Goal: Information Seeking & Learning: Learn about a topic

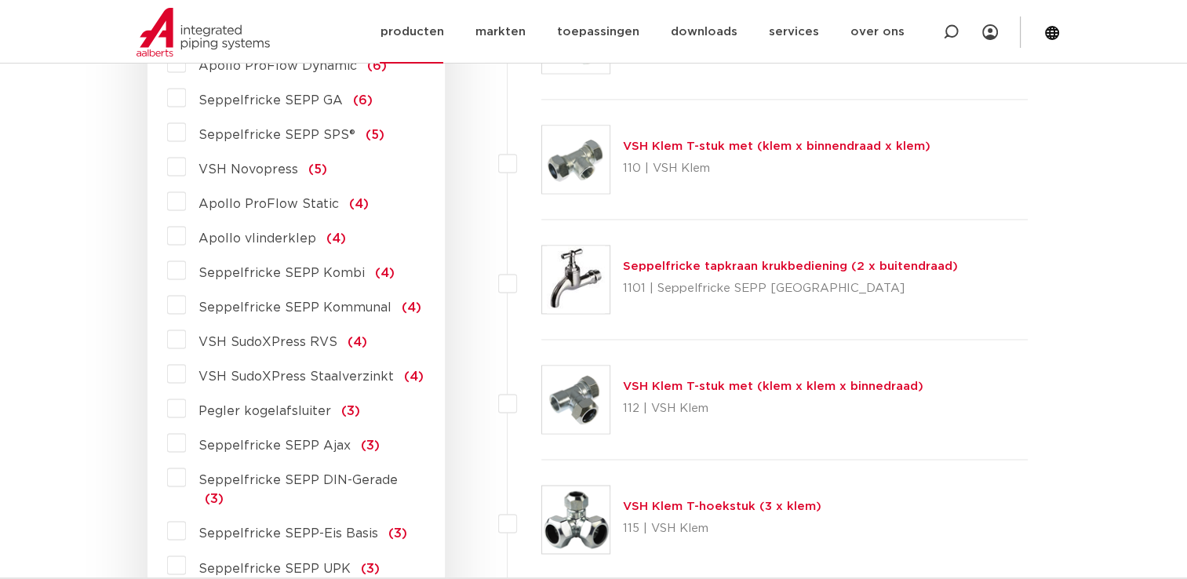
click at [950, 33] on icon at bounding box center [951, 32] width 19 height 19
paste input "SP4243GV"
type input "SP4243GV"
click button "Zoeken" at bounding box center [0, 0] width 0 height 0
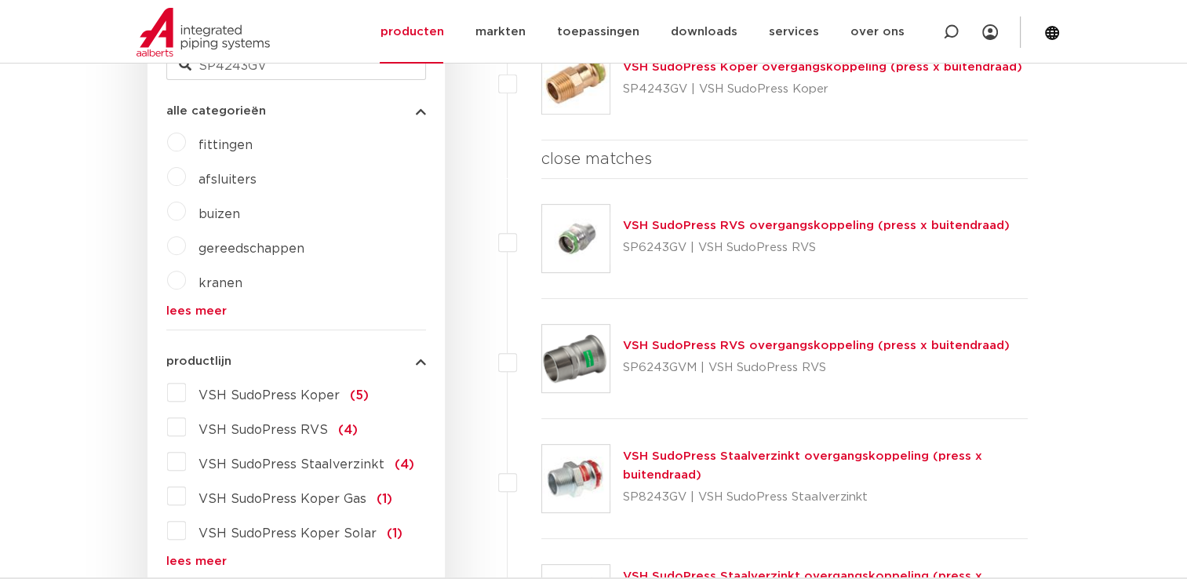
scroll to position [283, 0]
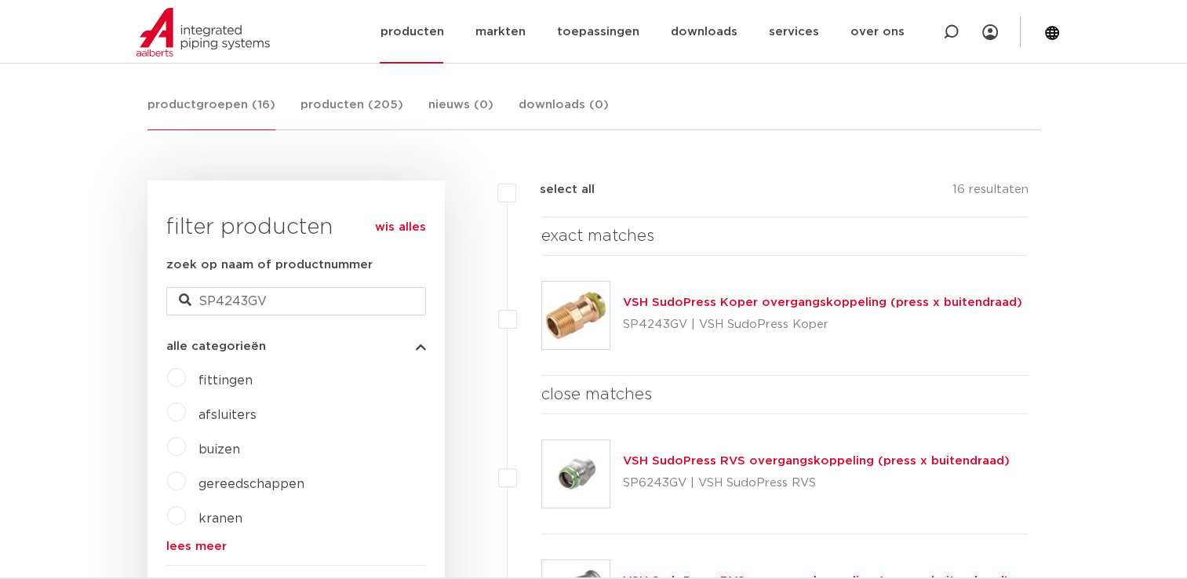
click at [957, 31] on icon at bounding box center [951, 32] width 16 height 16
paste input "SP4270GV"
type input "SP4270GV"
click button "Zoeken" at bounding box center [0, 0] width 0 height 0
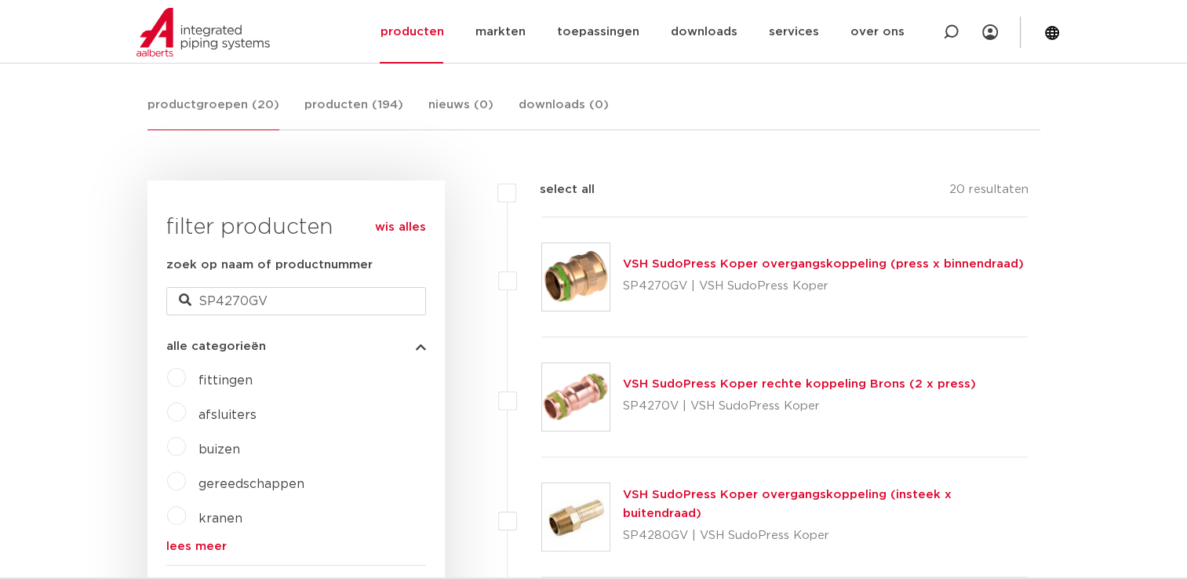
click at [587, 276] on img at bounding box center [575, 276] width 67 height 67
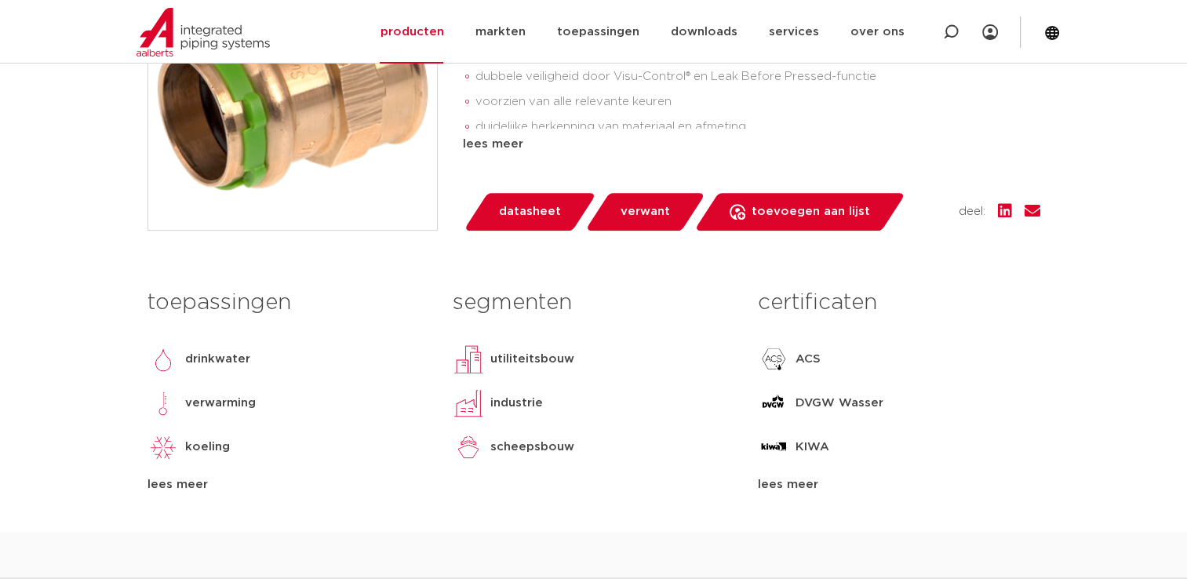
scroll to position [628, 0]
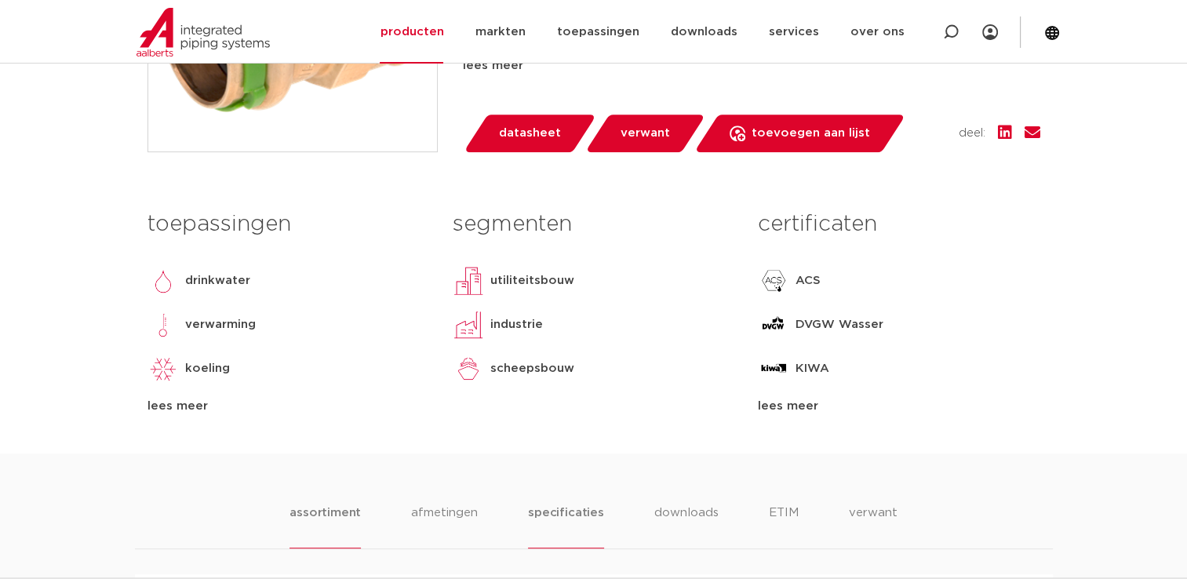
click at [543, 542] on li "specificaties" at bounding box center [565, 526] width 75 height 45
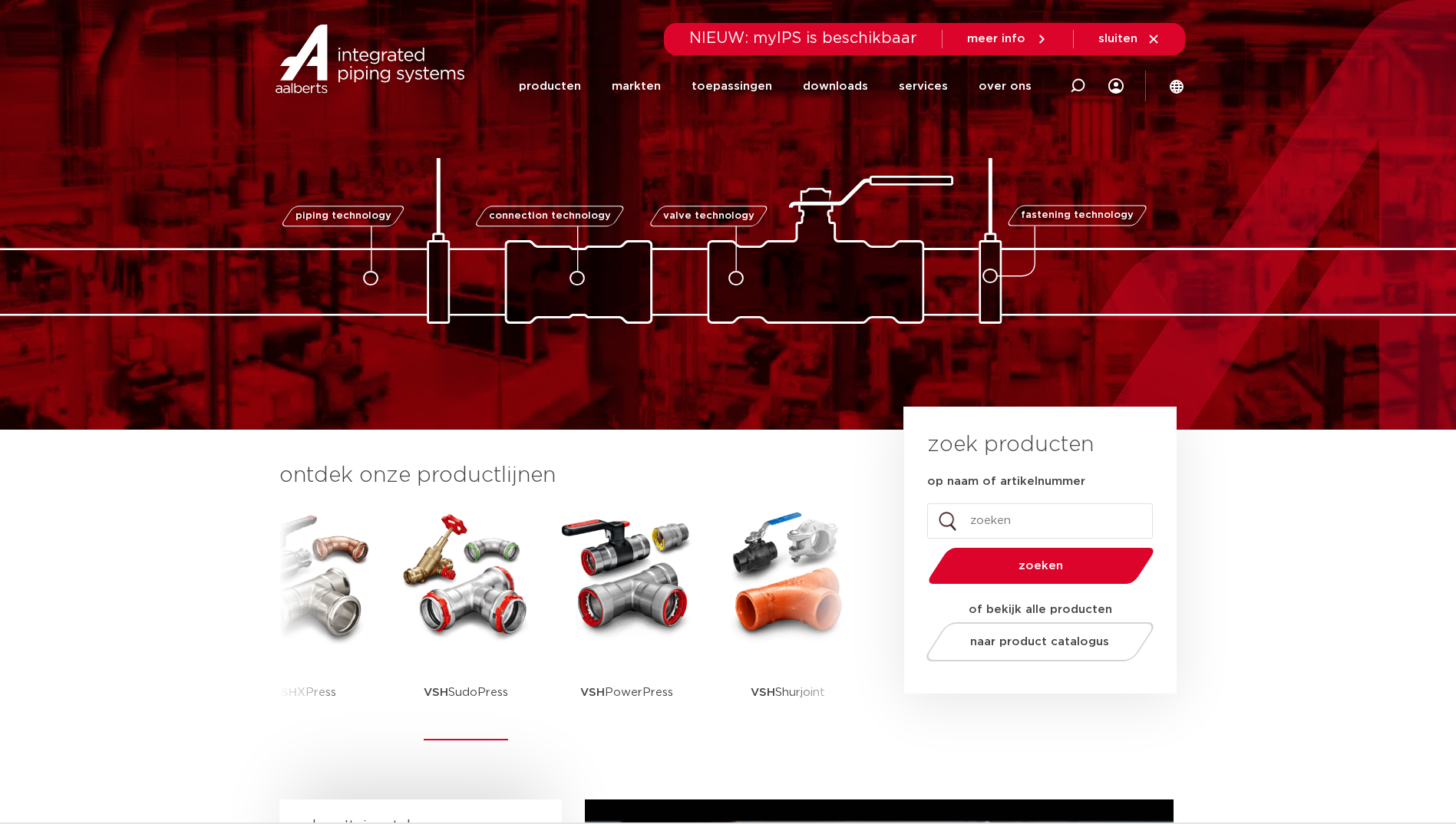
click at [423, 585] on img at bounding box center [465, 575] width 138 height 138
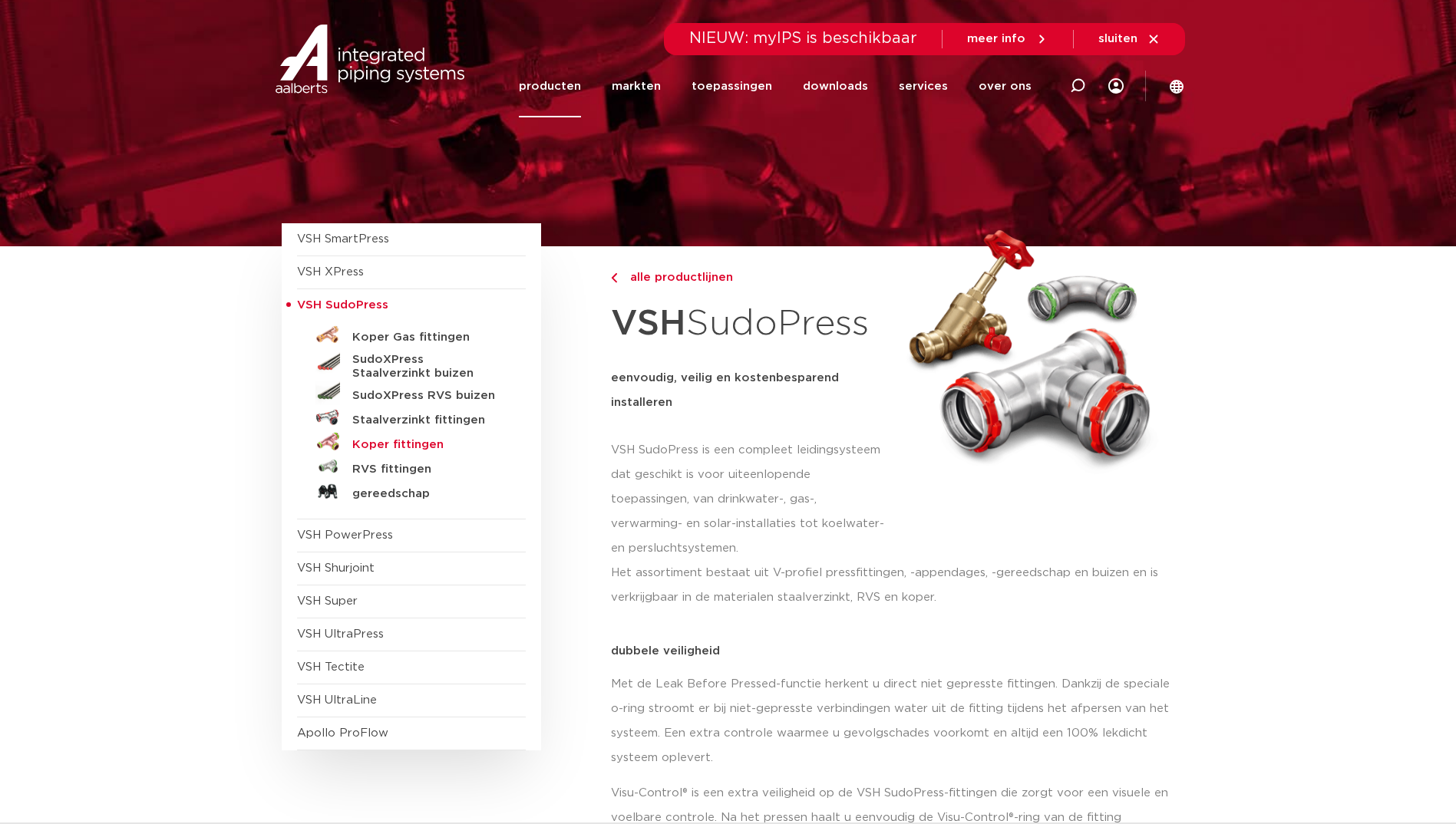
click at [394, 448] on h5 "Koper fittingen" at bounding box center [427, 445] width 152 height 14
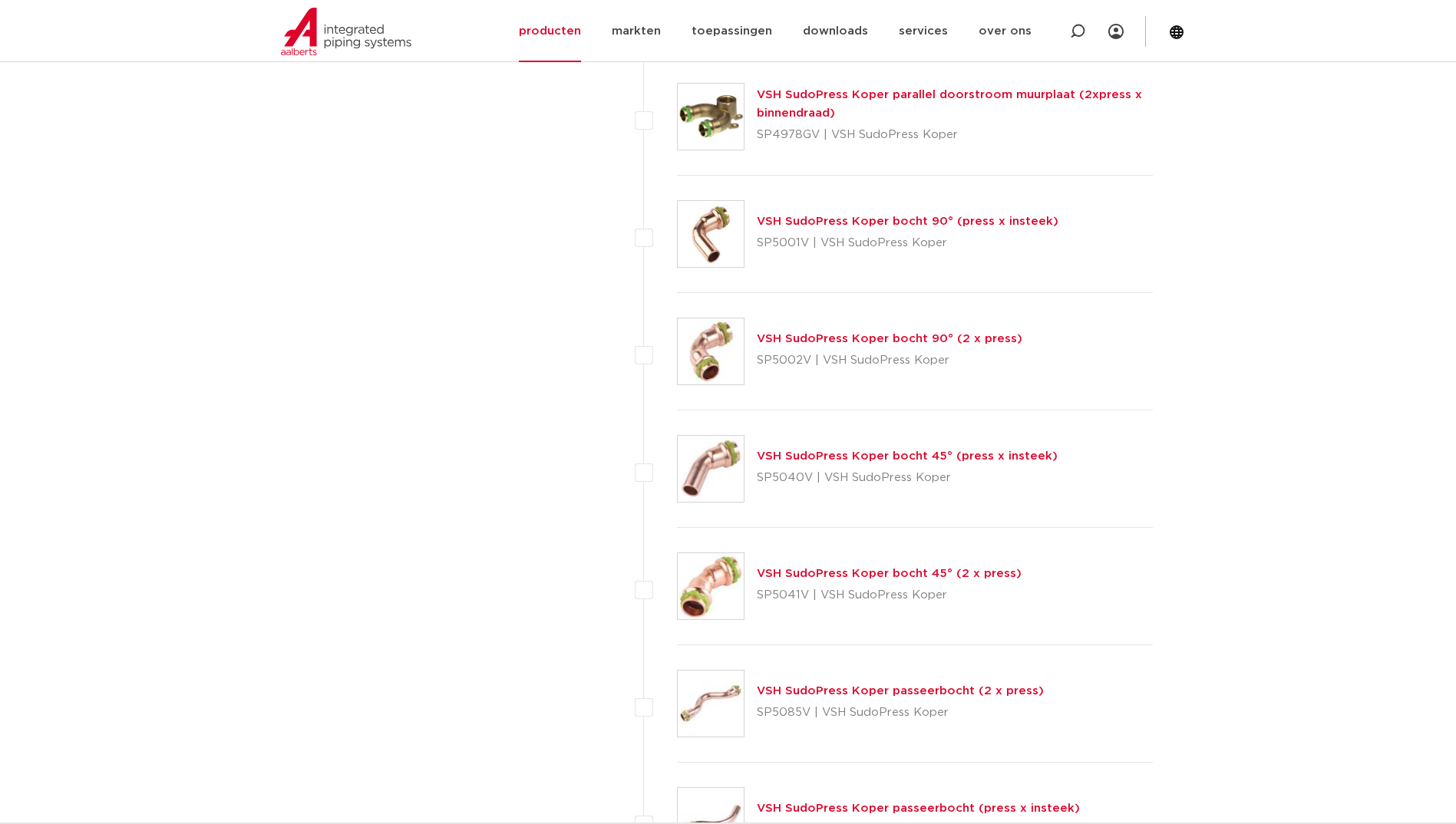
scroll to position [2117, 0]
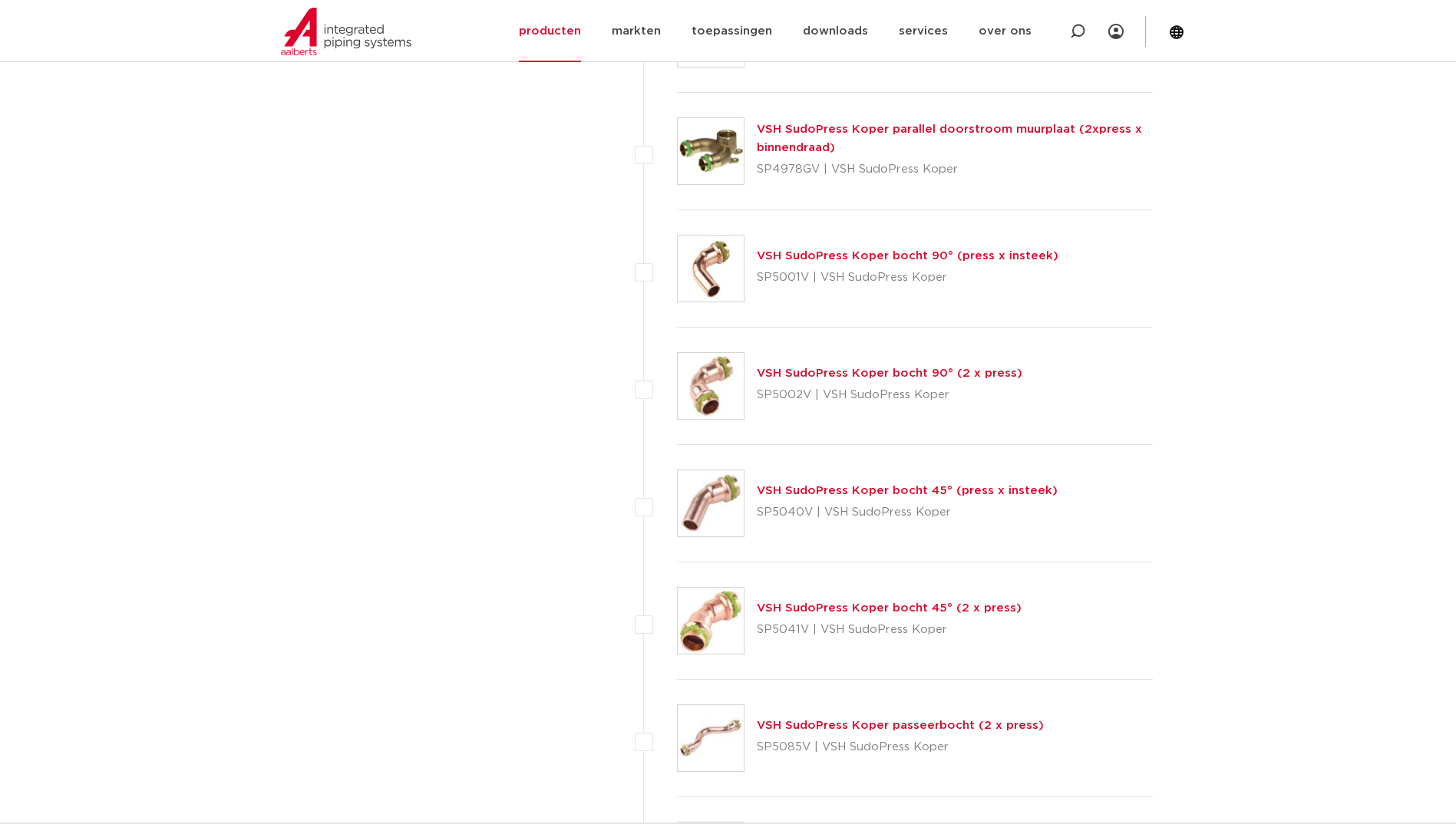
click at [720, 277] on img at bounding box center [710, 268] width 66 height 65
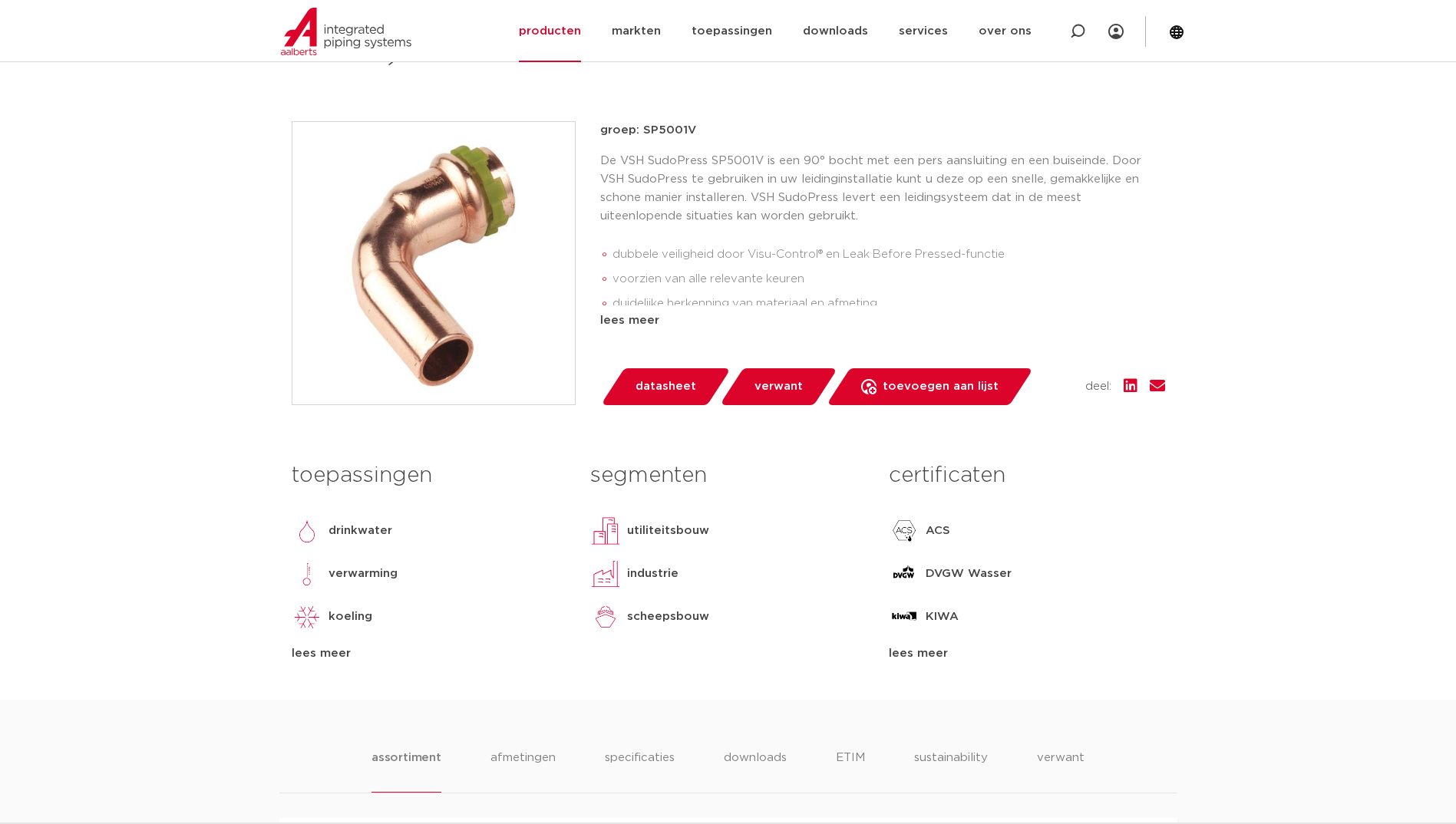
scroll to position [690, 0]
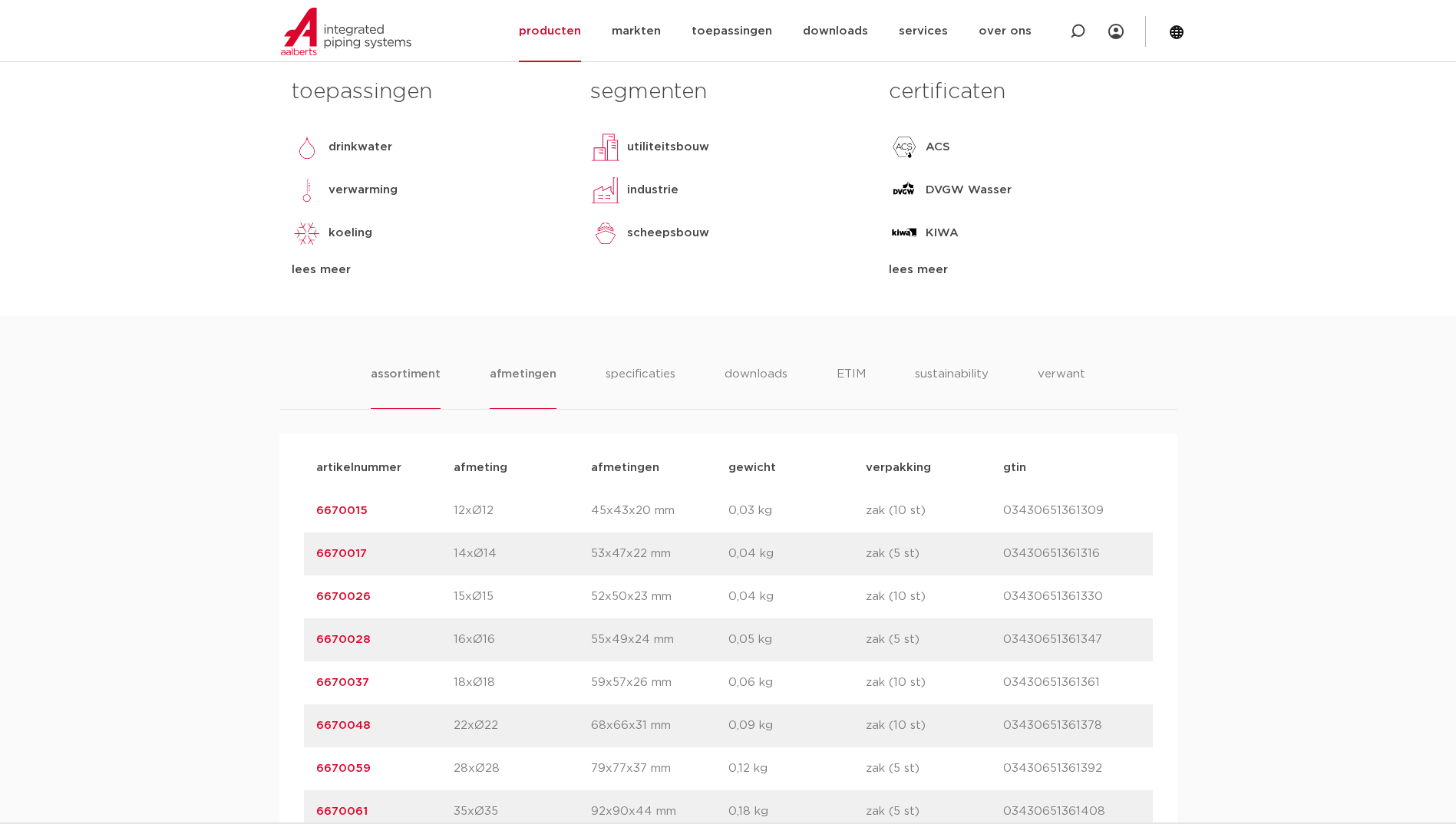
click at [547, 366] on li "afmetingen" at bounding box center [523, 387] width 66 height 44
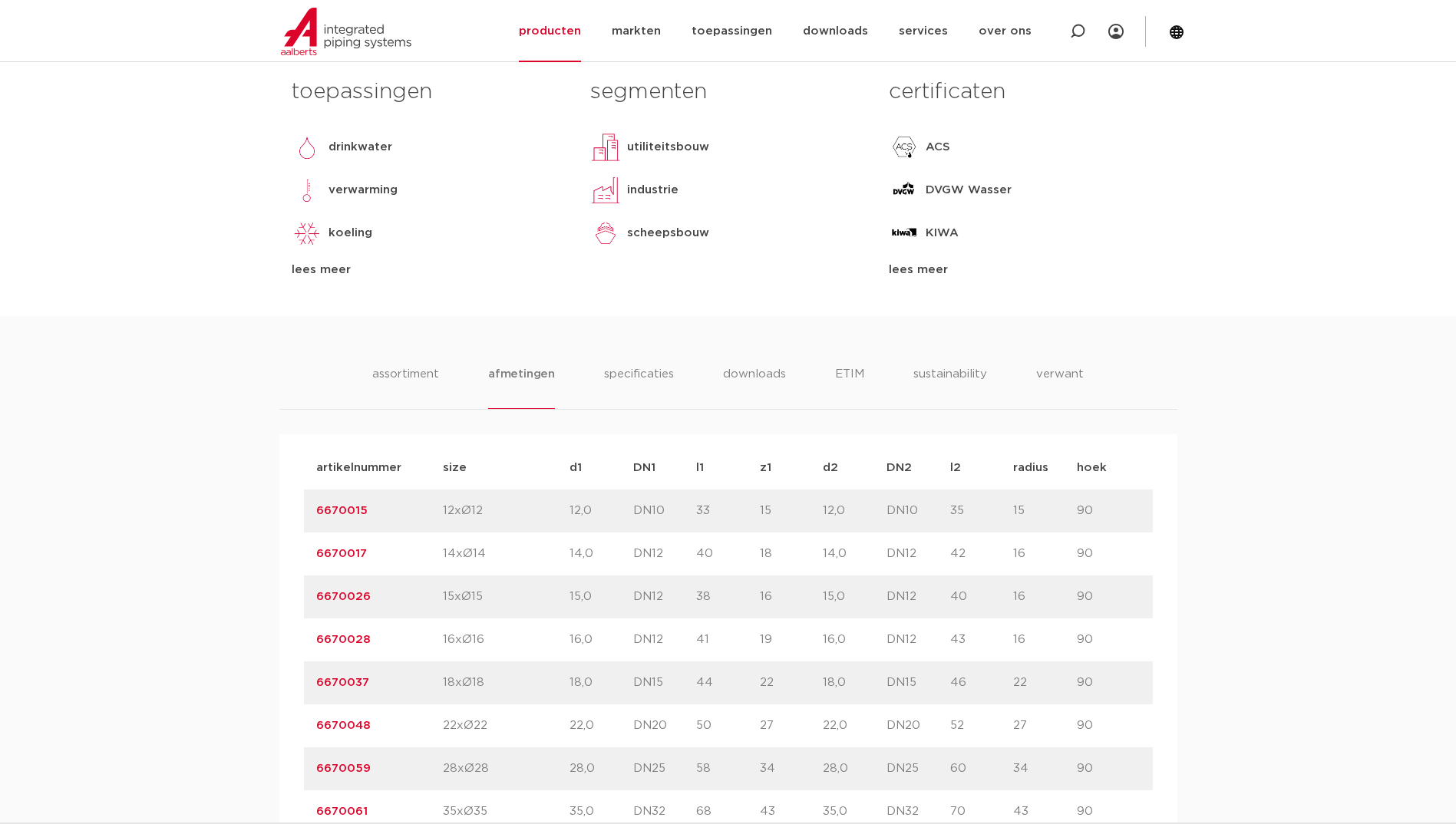
click at [512, 387] on li "afmetingen" at bounding box center [521, 387] width 66 height 44
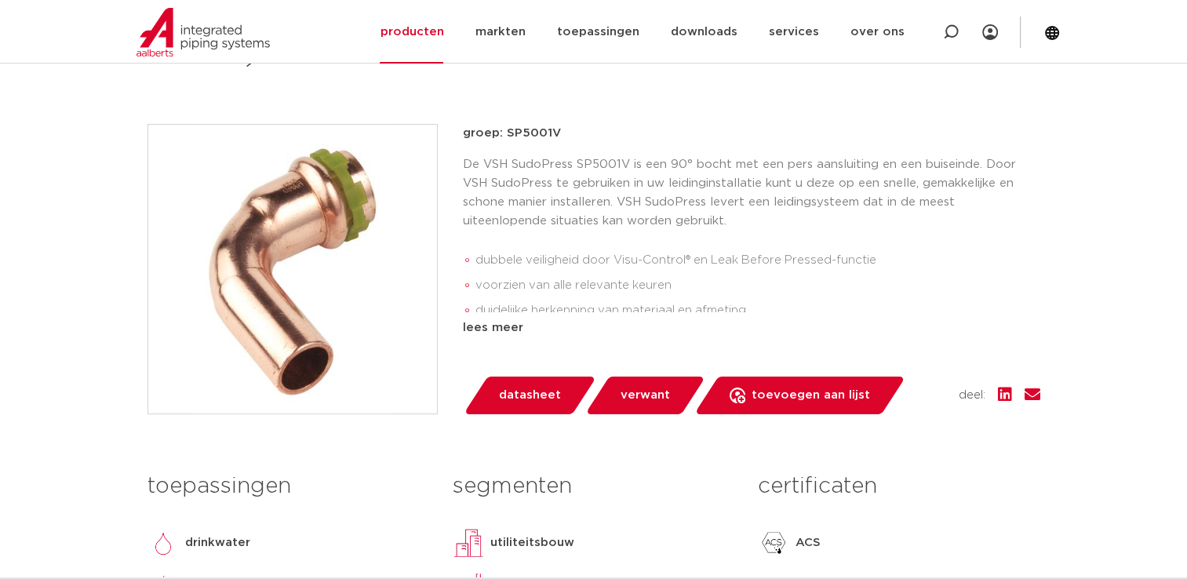
scroll to position [0, 0]
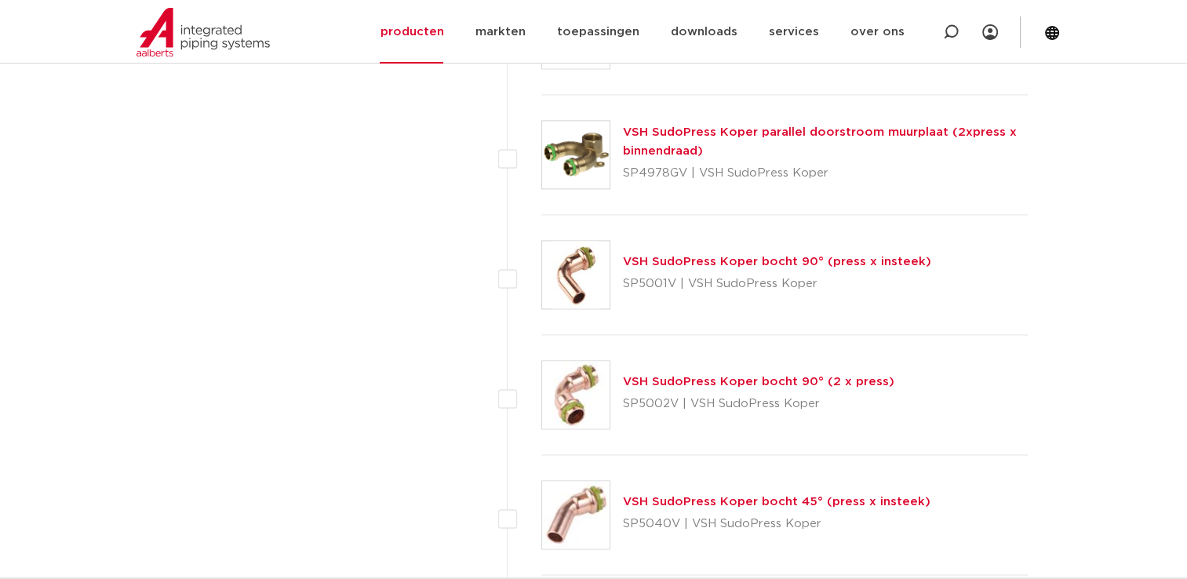
click at [574, 506] on img at bounding box center [575, 514] width 67 height 67
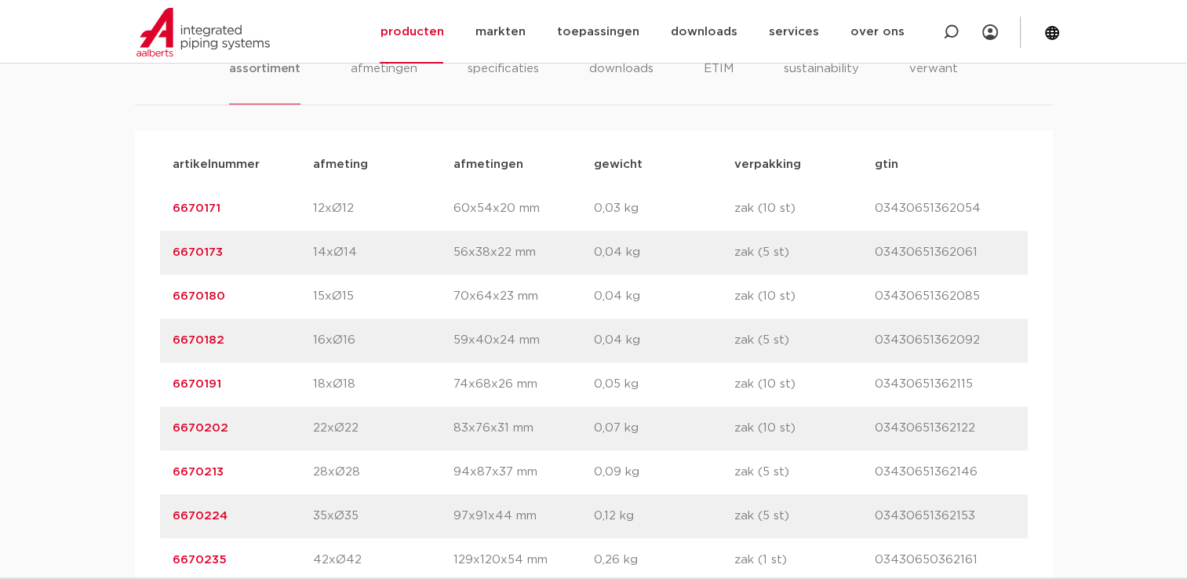
scroll to position [1099, 0]
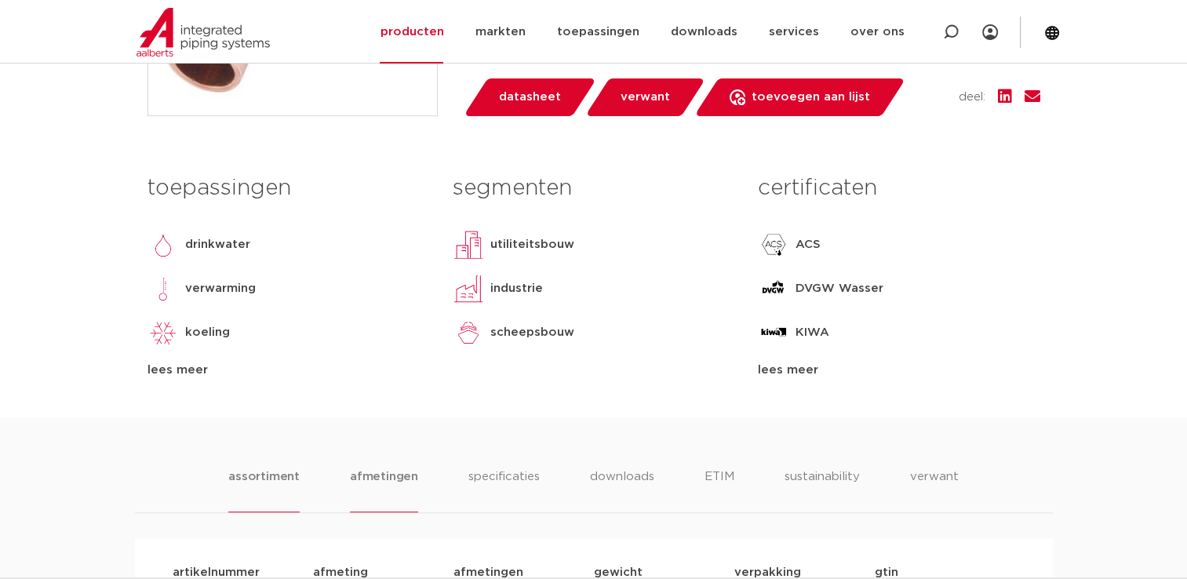
click at [370, 484] on li "afmetingen" at bounding box center [384, 490] width 68 height 45
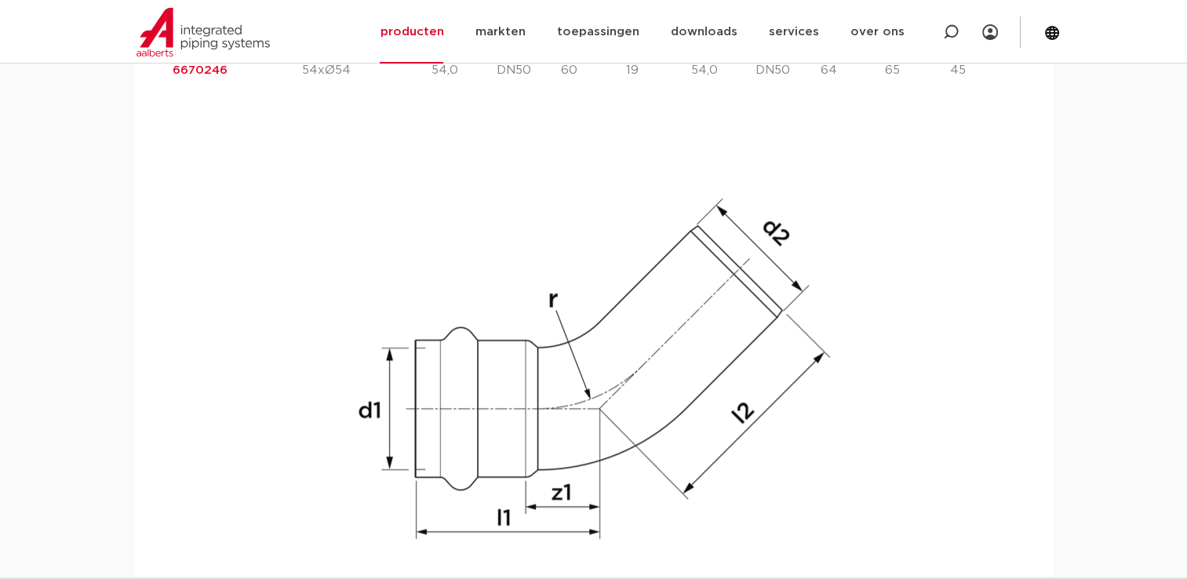
scroll to position [1240, 0]
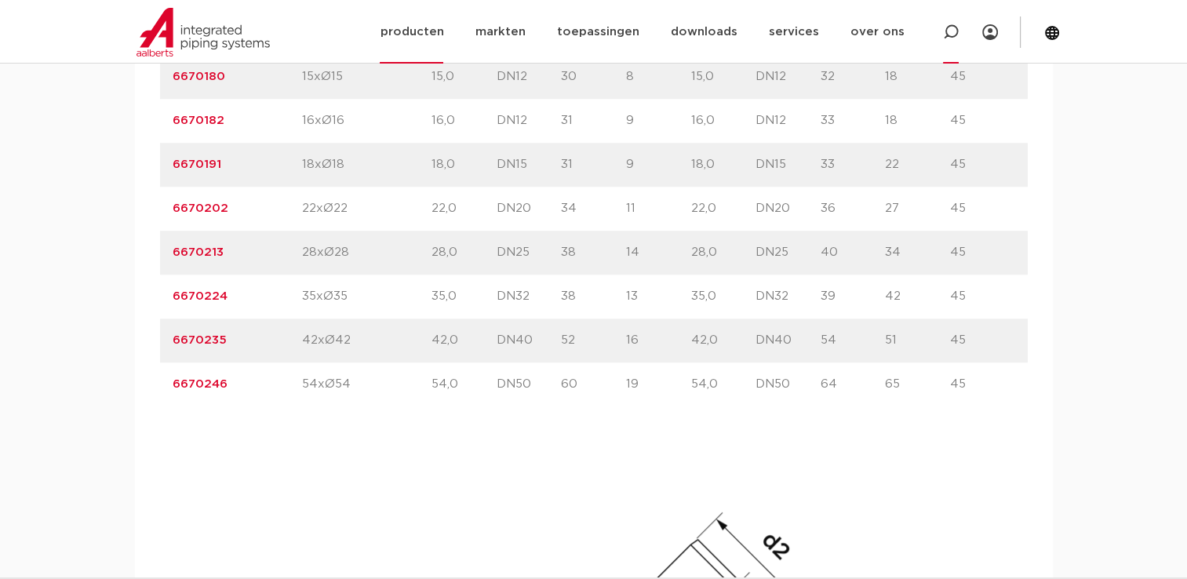
click at [946, 36] on icon at bounding box center [951, 32] width 19 height 19
paste input "SP5085V"
type input "SP5085V"
click button "Zoeken" at bounding box center [0, 0] width 0 height 0
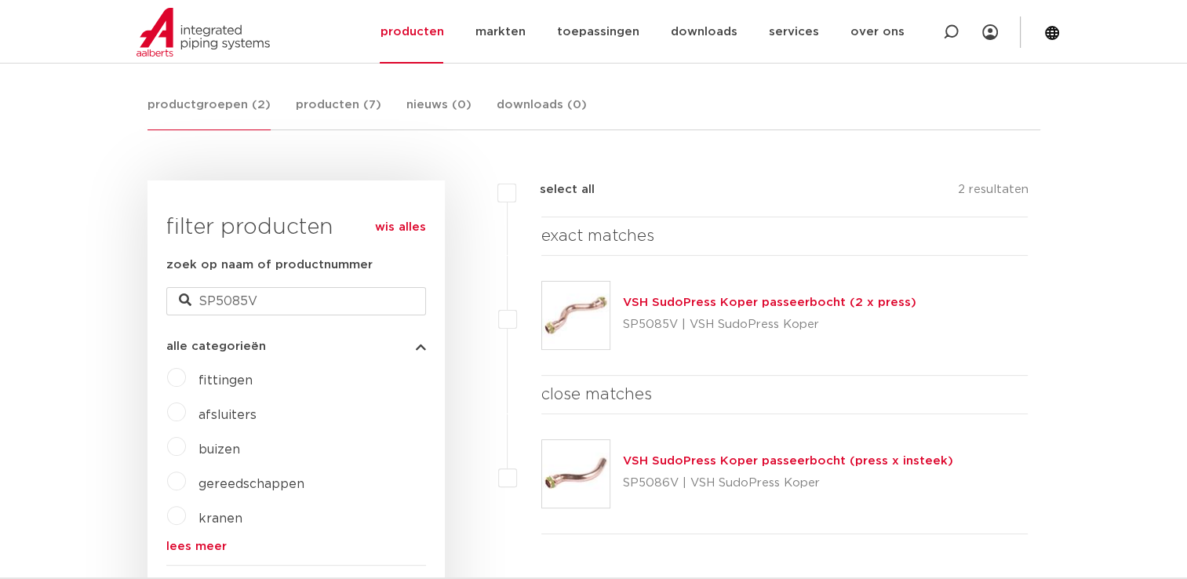
scroll to position [353, 0]
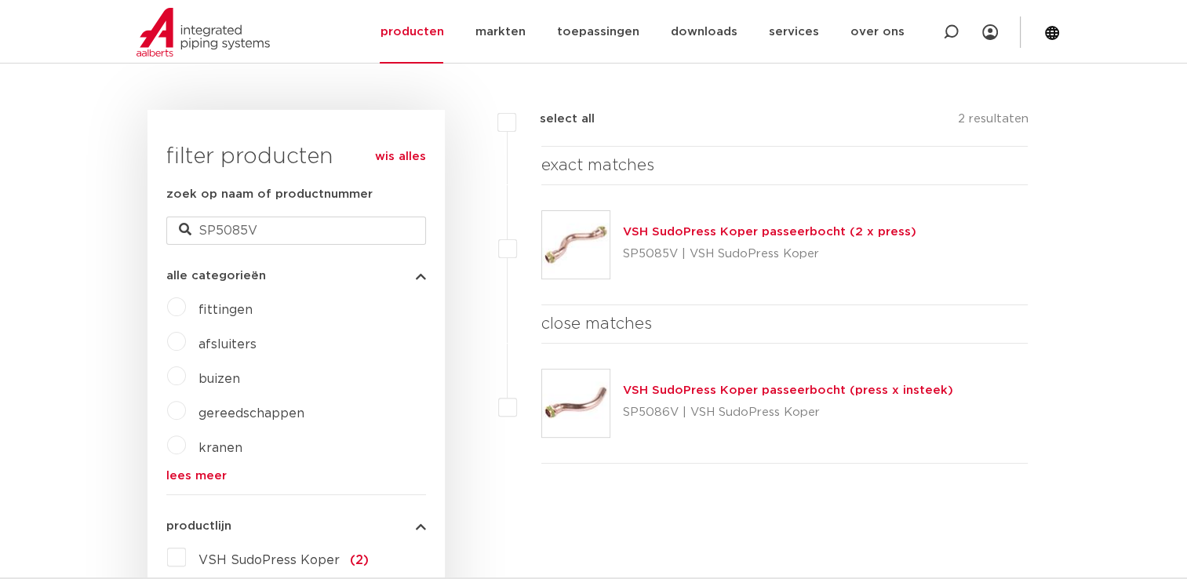
click at [584, 230] on img at bounding box center [575, 244] width 67 height 67
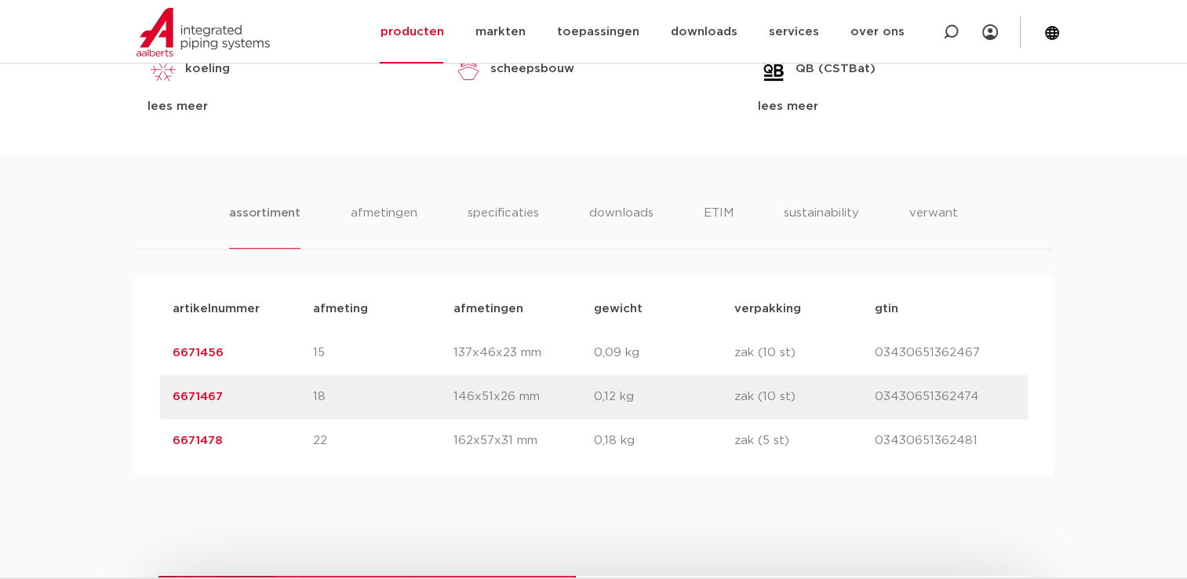
scroll to position [1020, 0]
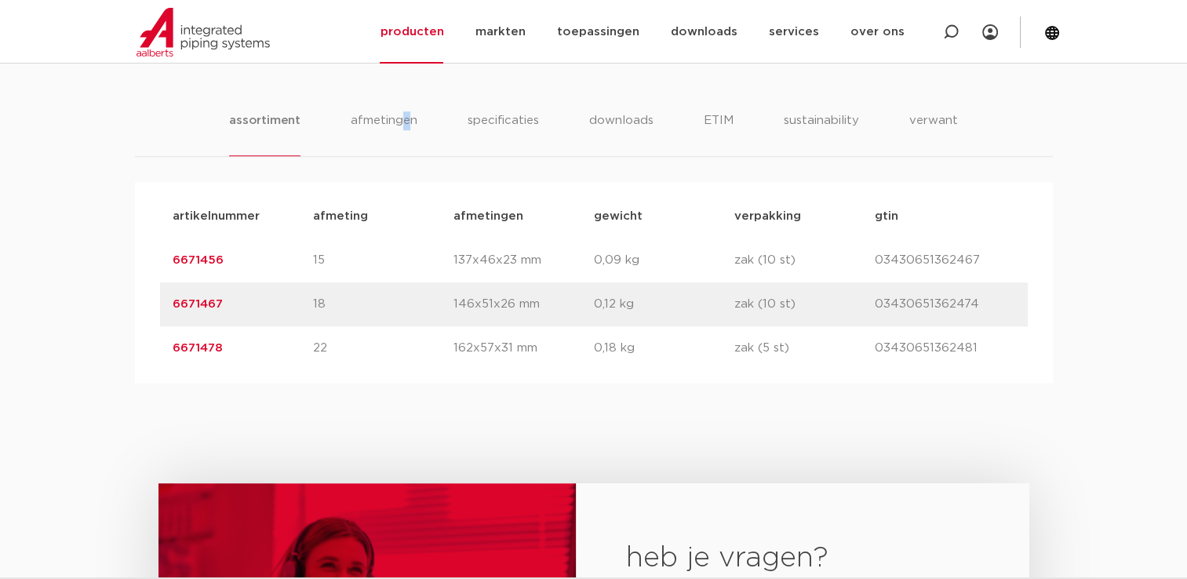
click at [405, 106] on div "assortiment [GEOGRAPHIC_DATA] specificaties downloads ETIM sustainability verwa…" at bounding box center [593, 222] width 1187 height 322
drag, startPoint x: 405, startPoint y: 106, endPoint x: 405, endPoint y: 119, distance: 12.6
click at [405, 119] on li "afmetingen" at bounding box center [384, 133] width 68 height 45
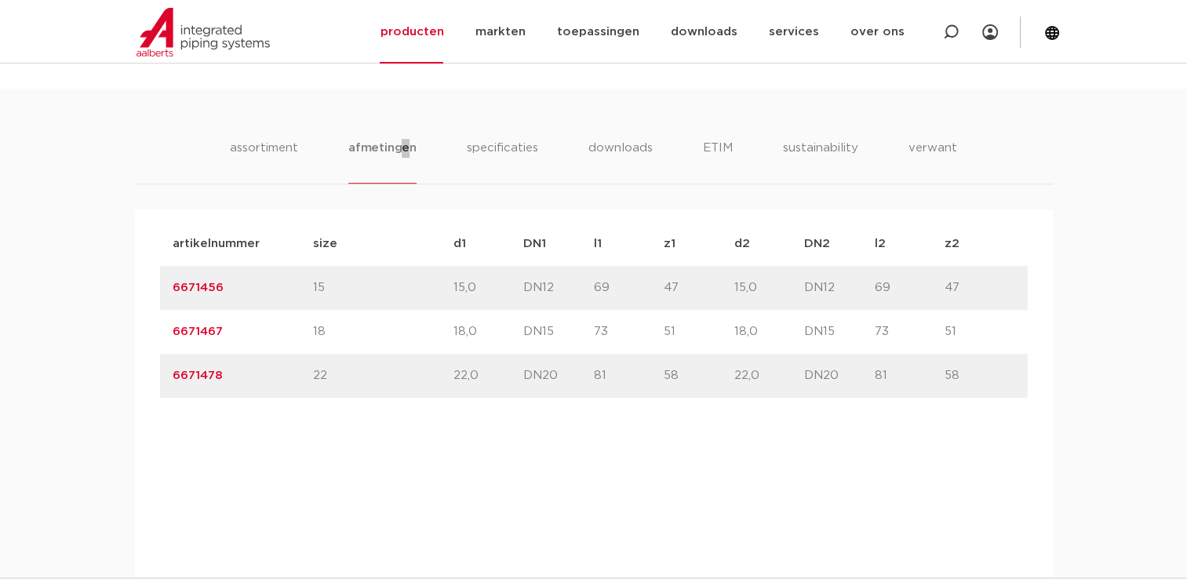
scroll to position [863, 0]
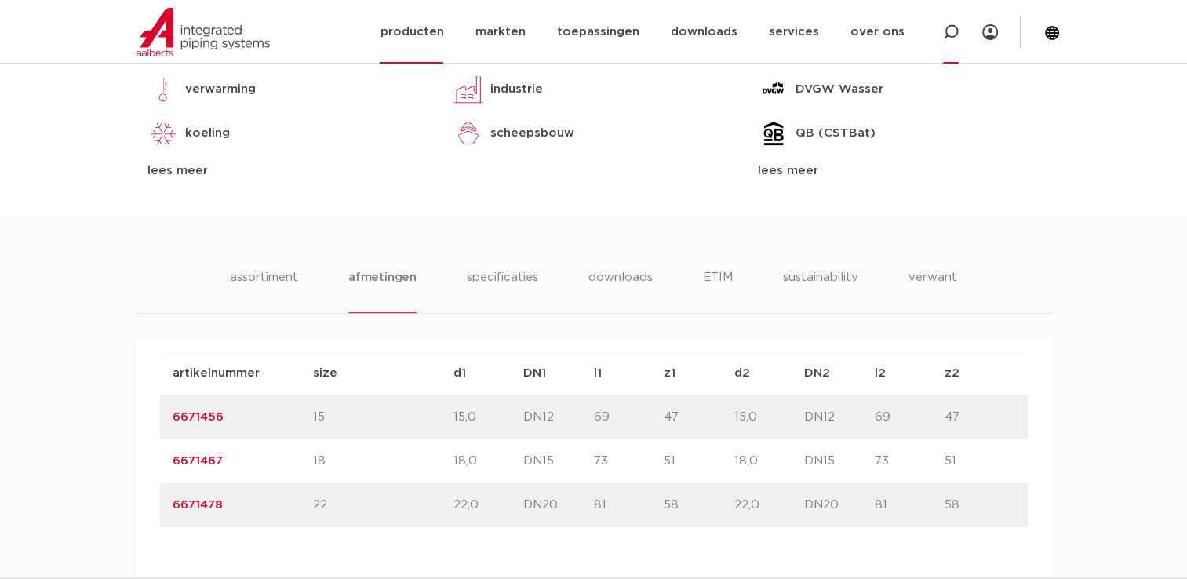
click at [951, 42] on div at bounding box center [951, 32] width 16 height 64
paste input "SP5130RV"
type input "SP5130RV"
click button "Zoeken" at bounding box center [0, 0] width 0 height 0
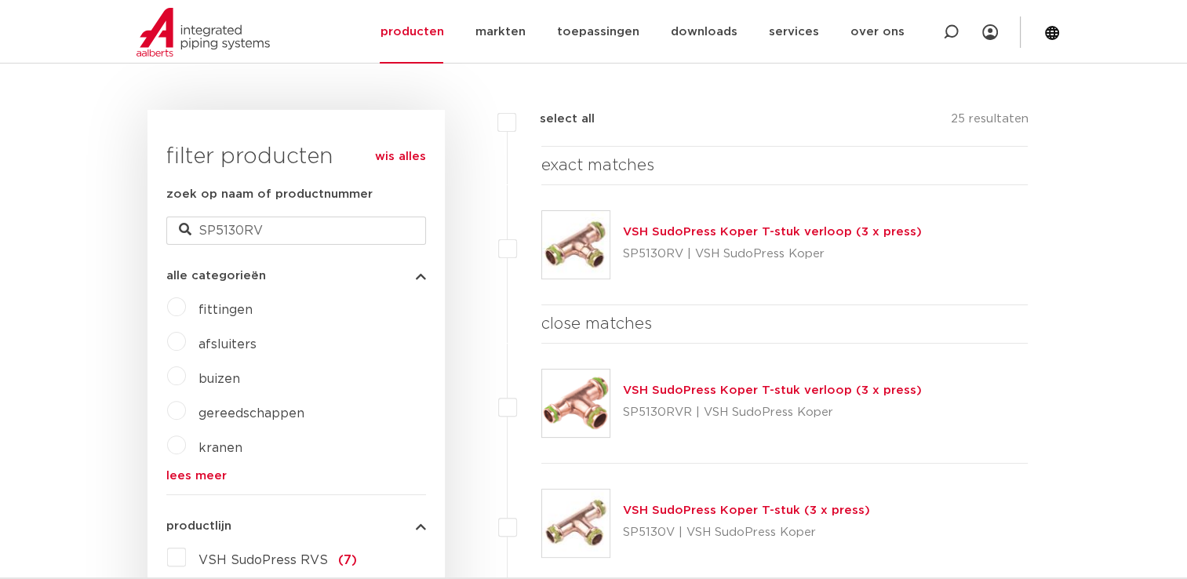
click at [581, 266] on img at bounding box center [575, 244] width 67 height 67
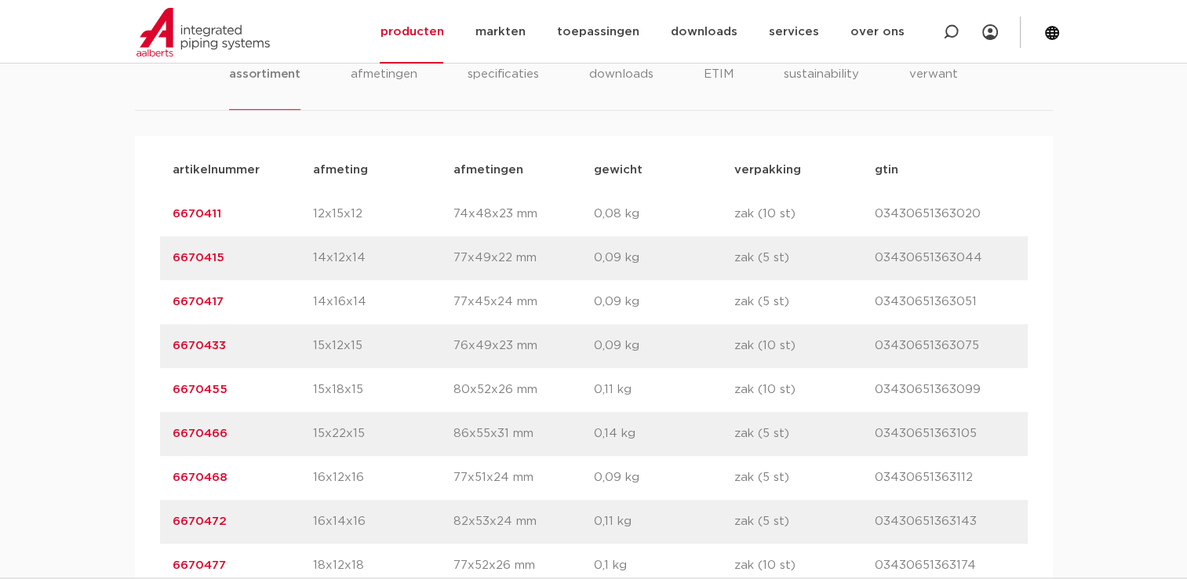
scroll to position [942, 0]
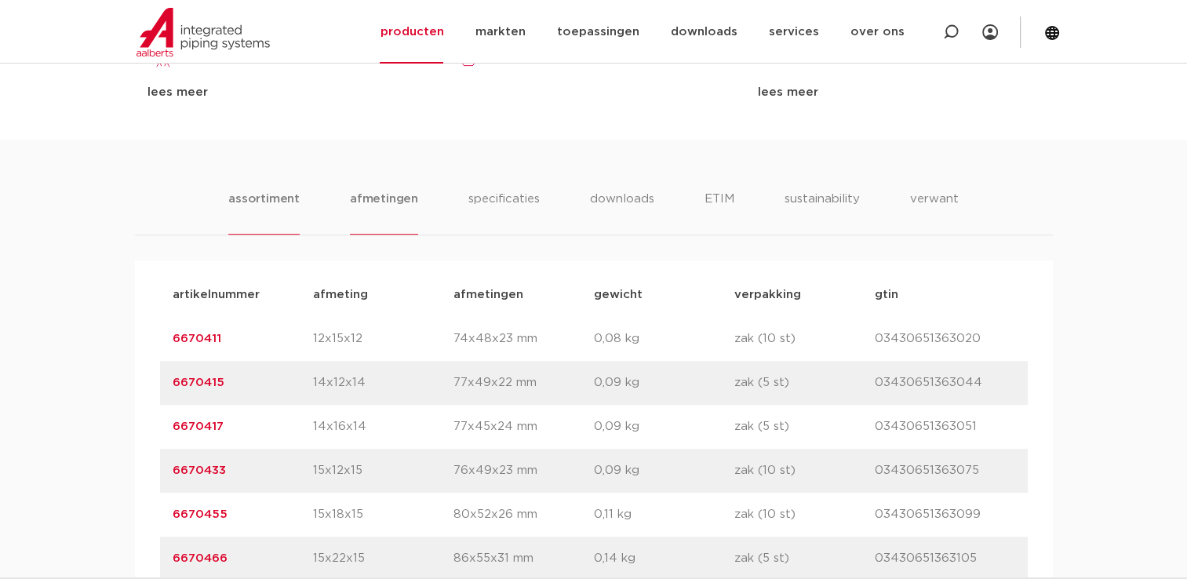
click at [407, 209] on li "afmetingen" at bounding box center [384, 212] width 68 height 45
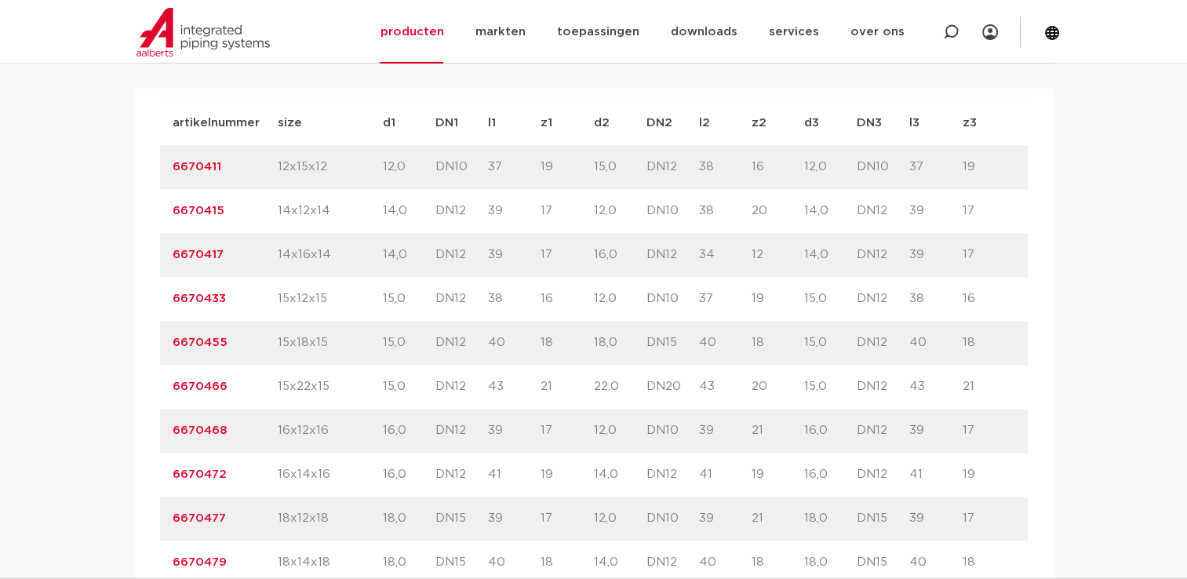
scroll to position [1099, 0]
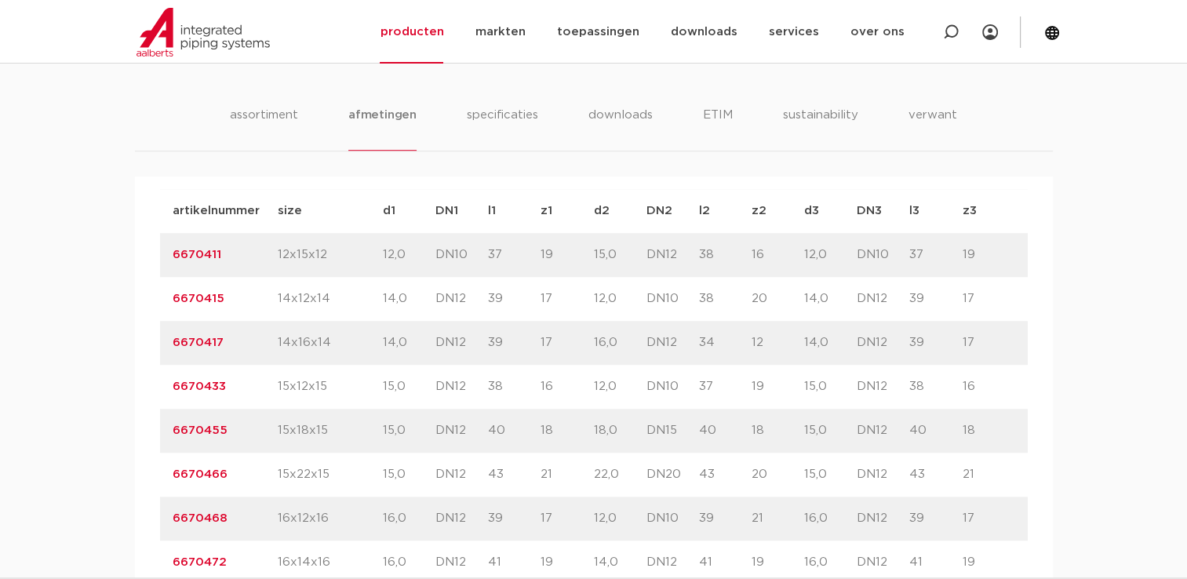
drag, startPoint x: 381, startPoint y: 181, endPoint x: 943, endPoint y: 505, distance: 648.7
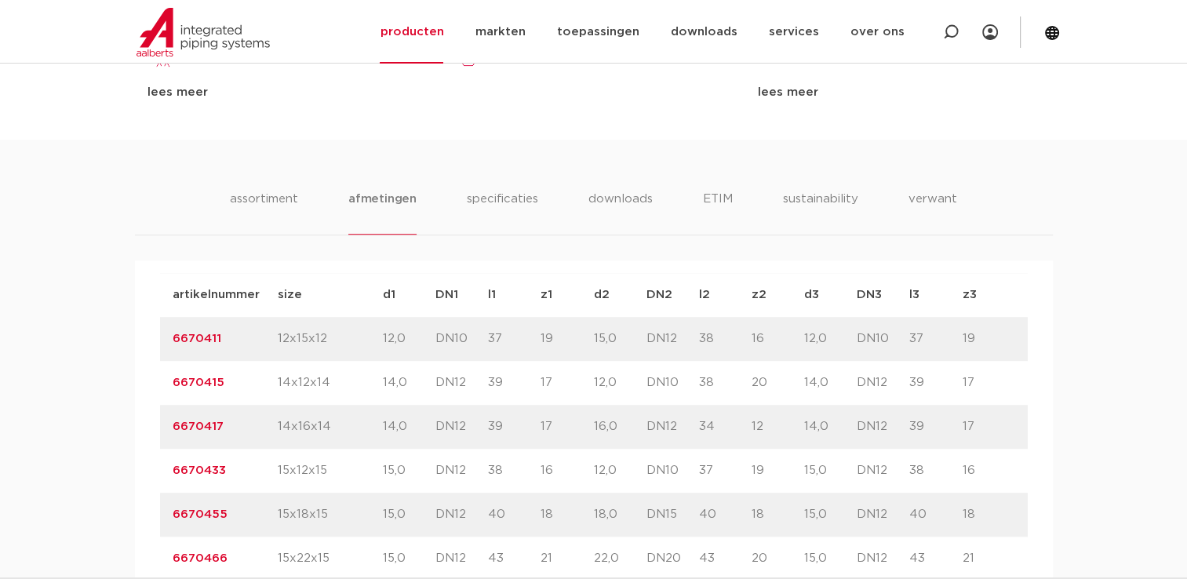
drag, startPoint x: 943, startPoint y: 505, endPoint x: 1111, endPoint y: 356, distance: 224.0
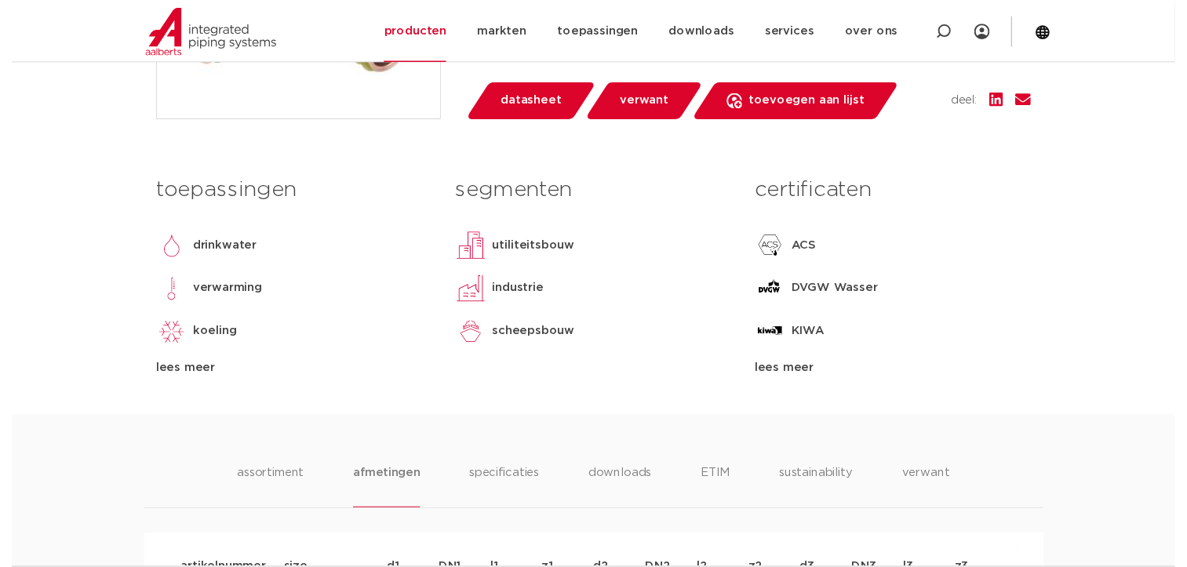
scroll to position [628, 0]
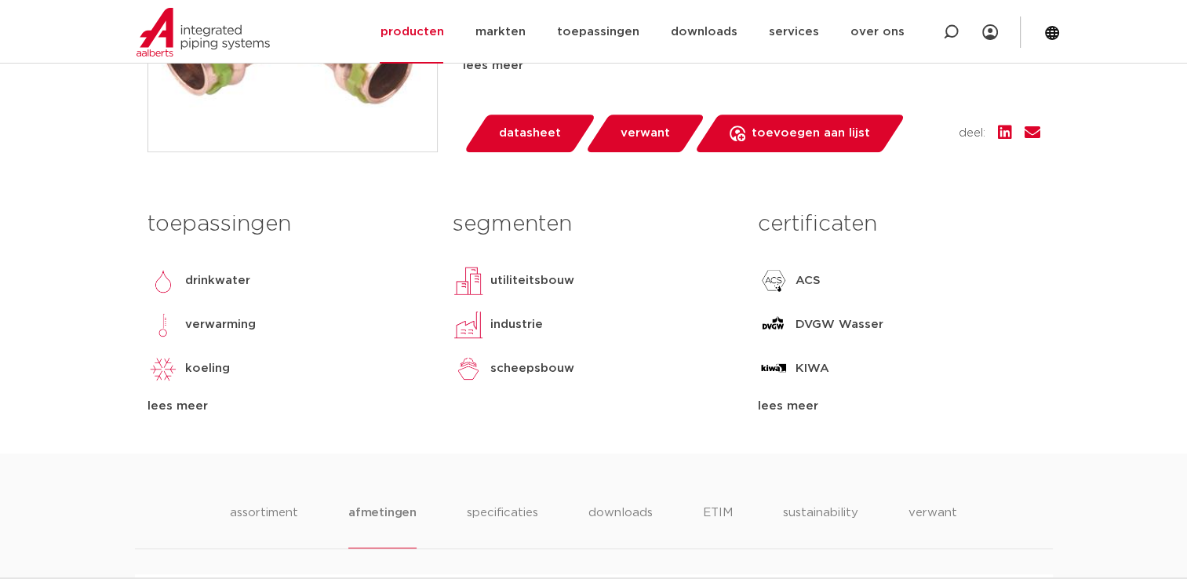
click at [564, 140] on link "datasheet" at bounding box center [529, 134] width 133 height 38
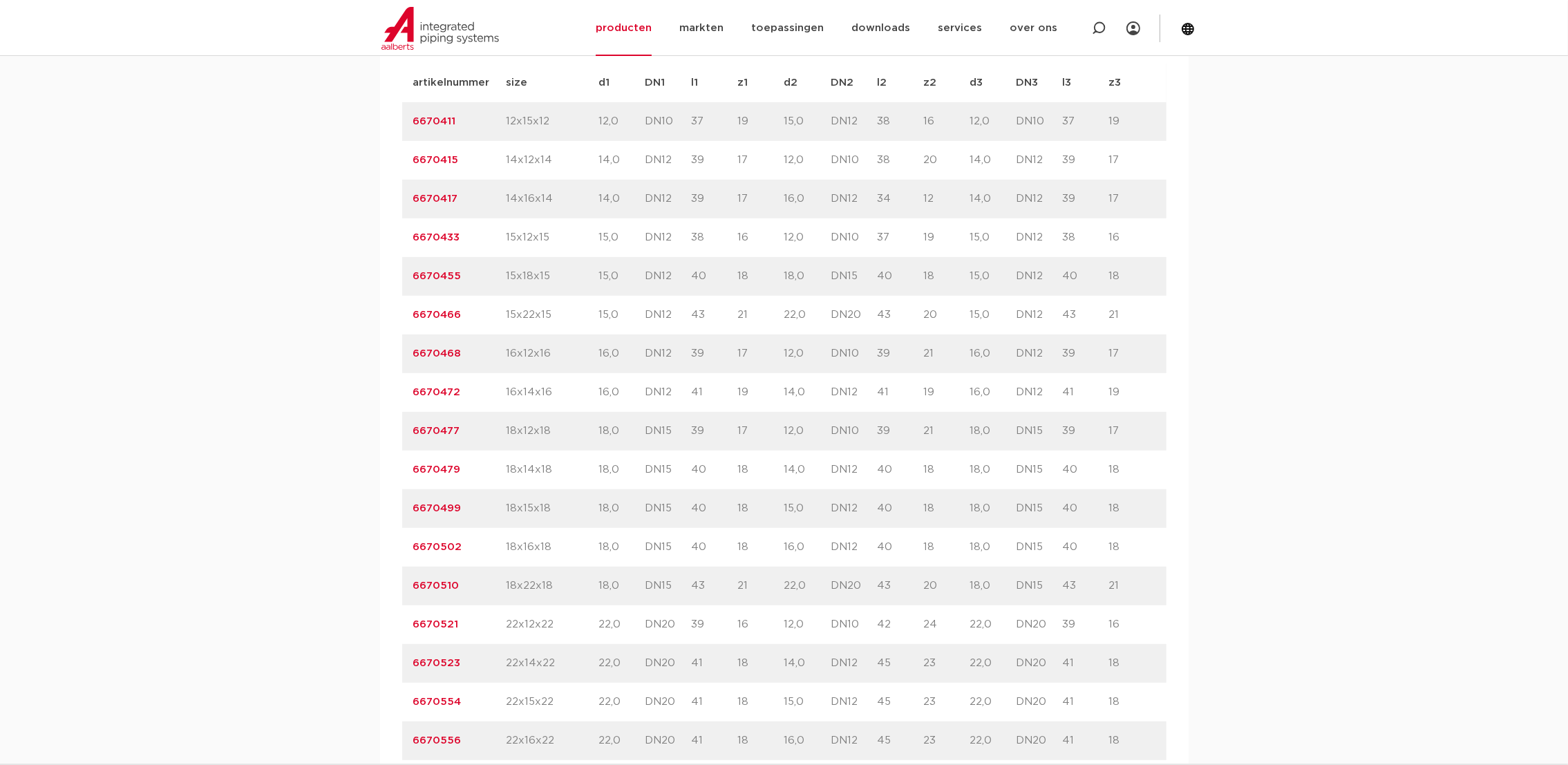
scroll to position [1038, 0]
click at [1045, 30] on div at bounding box center [1099, 28] width 55 height 56
paste input "SP5130RVR"
type input "SP5130RVR"
click button "Zoeken" at bounding box center [0, 0] width 0 height 0
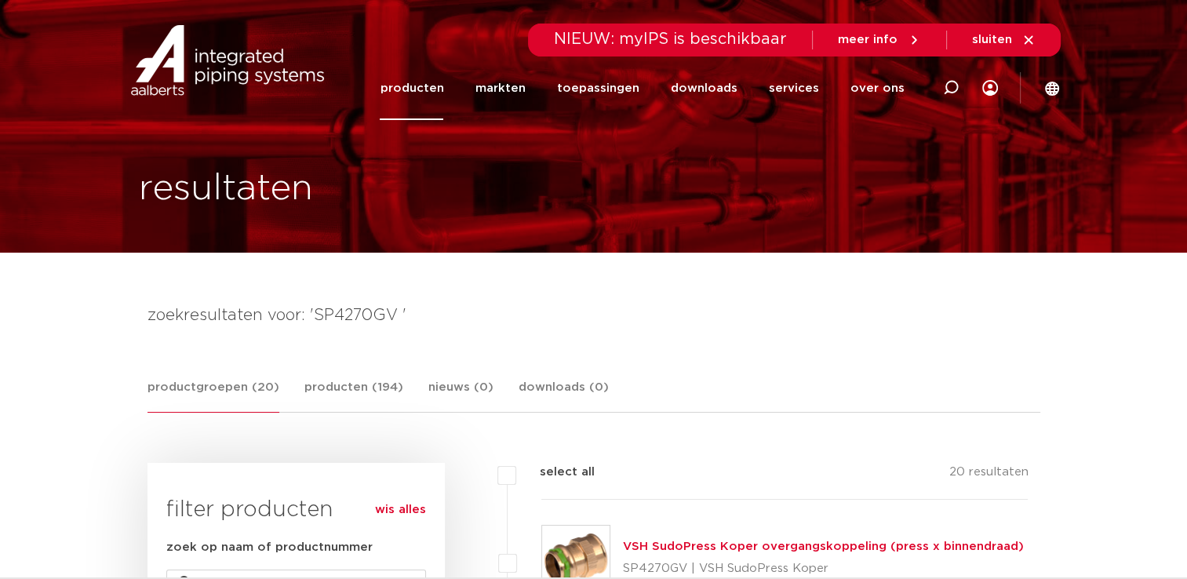
click at [190, 50] on img at bounding box center [227, 60] width 201 height 71
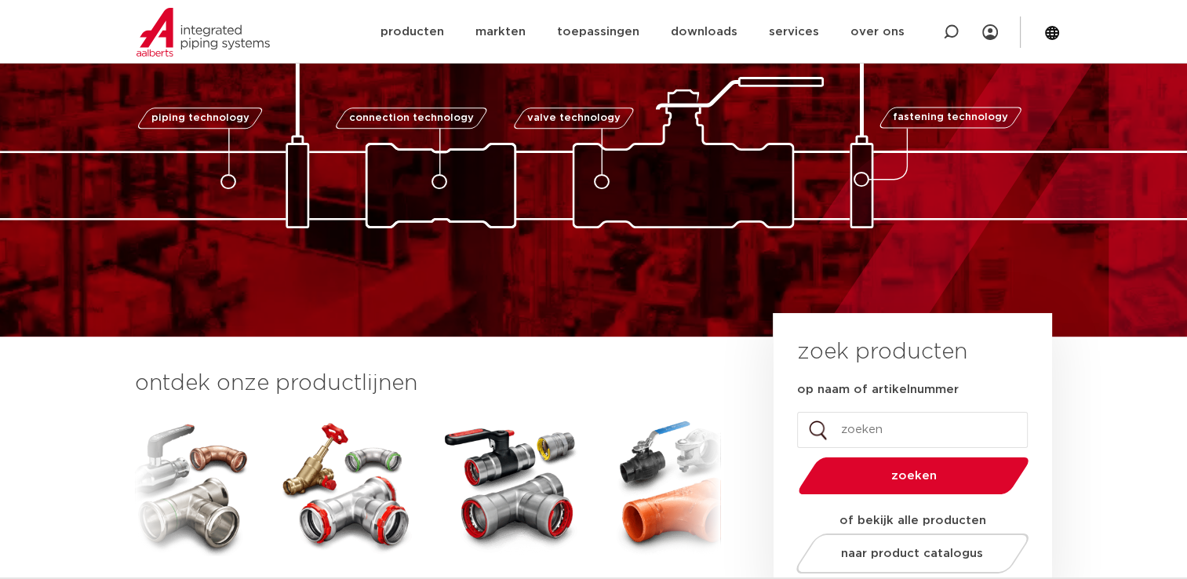
scroll to position [235, 0]
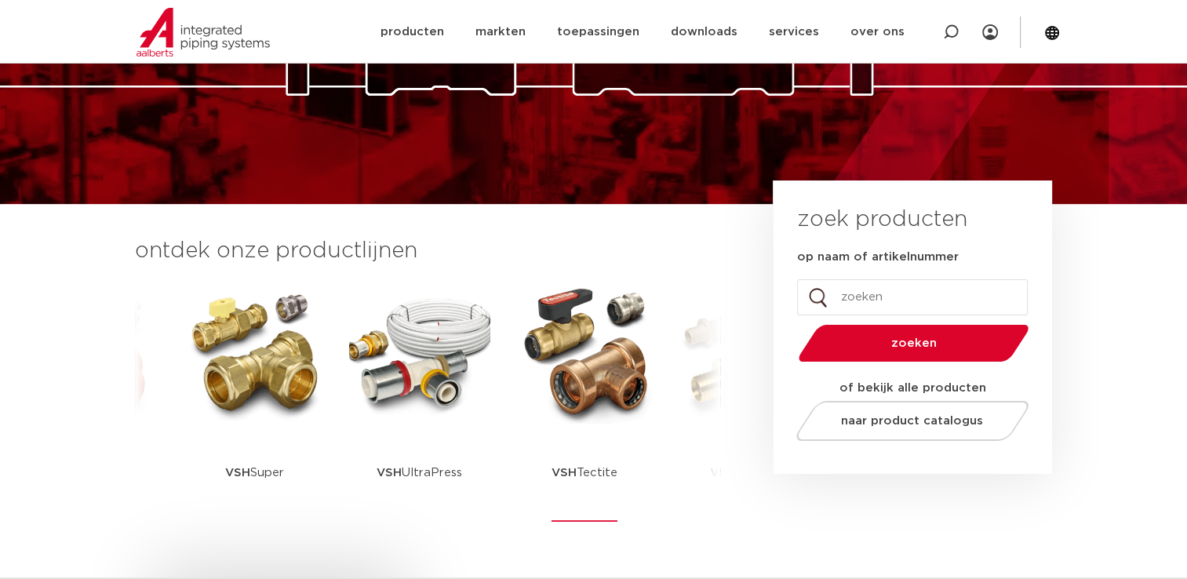
click at [556, 333] on img at bounding box center [584, 353] width 141 height 141
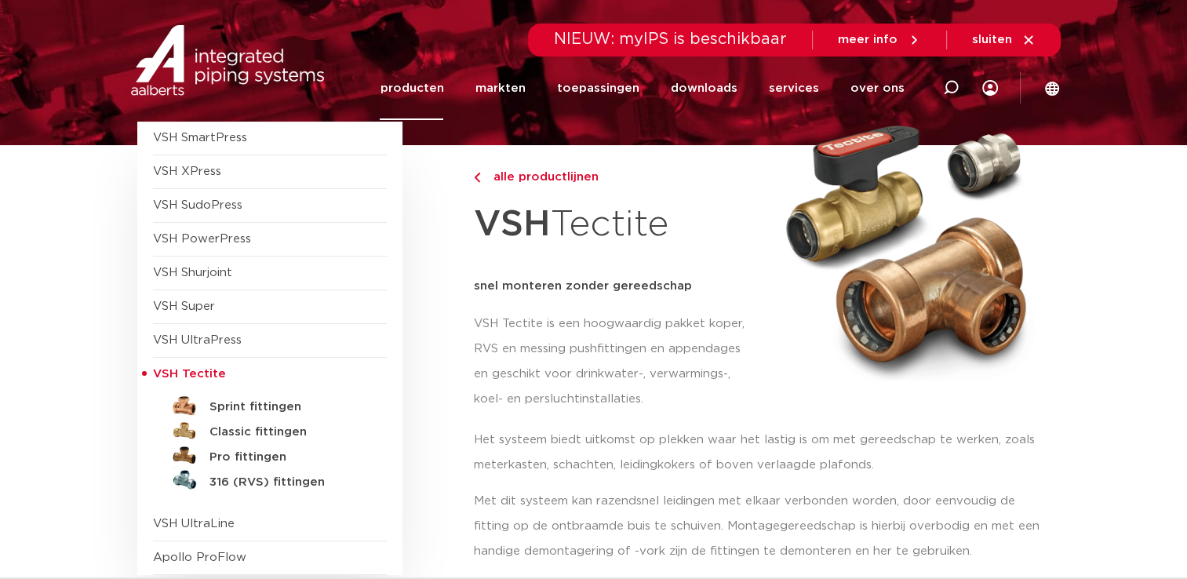
scroll to position [157, 0]
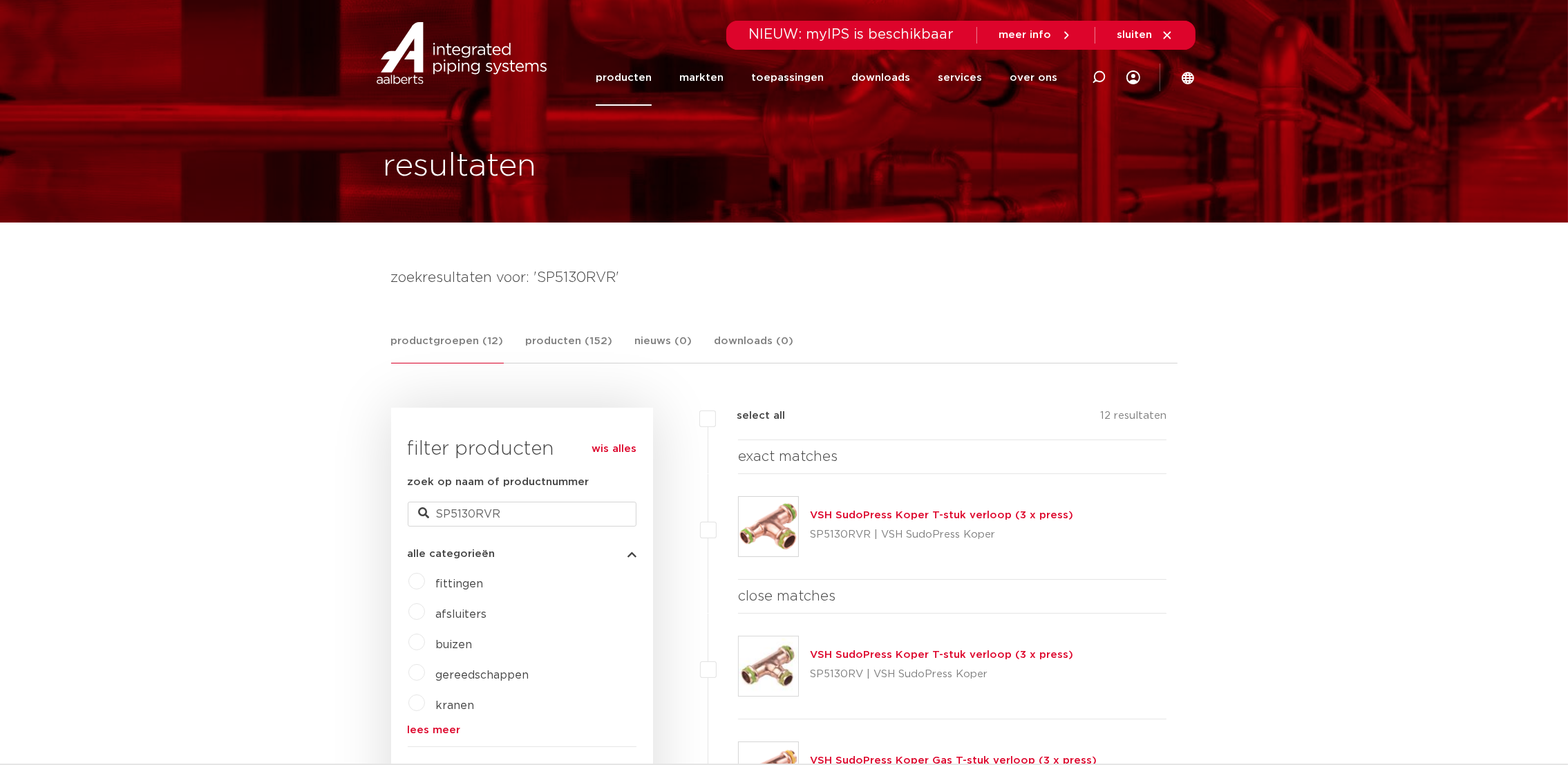
click at [772, 548] on img at bounding box center [768, 526] width 59 height 59
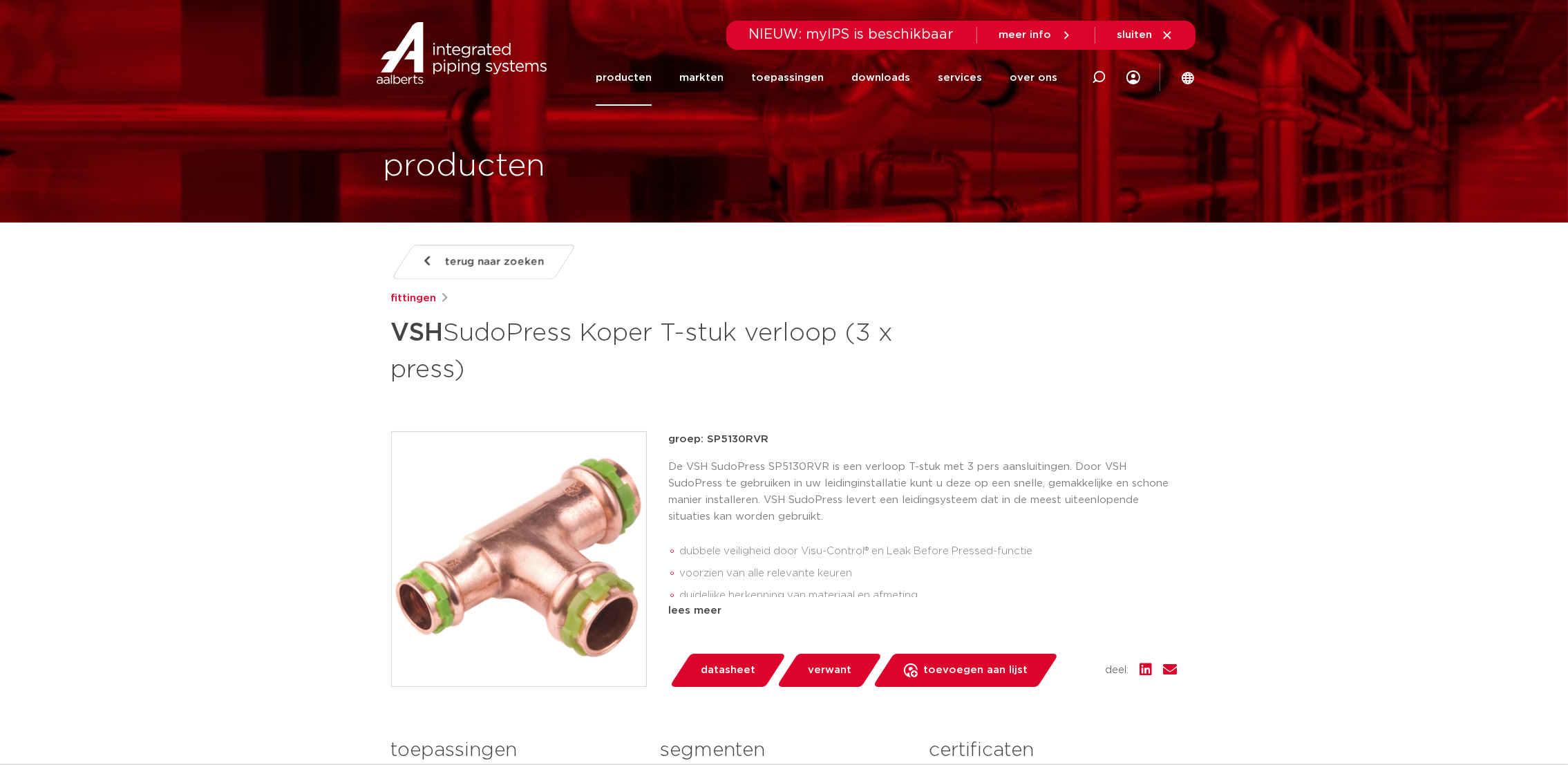
drag, startPoint x: 505, startPoint y: 560, endPoint x: 497, endPoint y: 561, distance: 8.1
drag, startPoint x: 1100, startPoint y: 78, endPoint x: 1048, endPoint y: 92, distance: 53.9
click at [1097, 78] on icon at bounding box center [1099, 77] width 14 height 14
paste input "SP5240V"
type input "SP5240V"
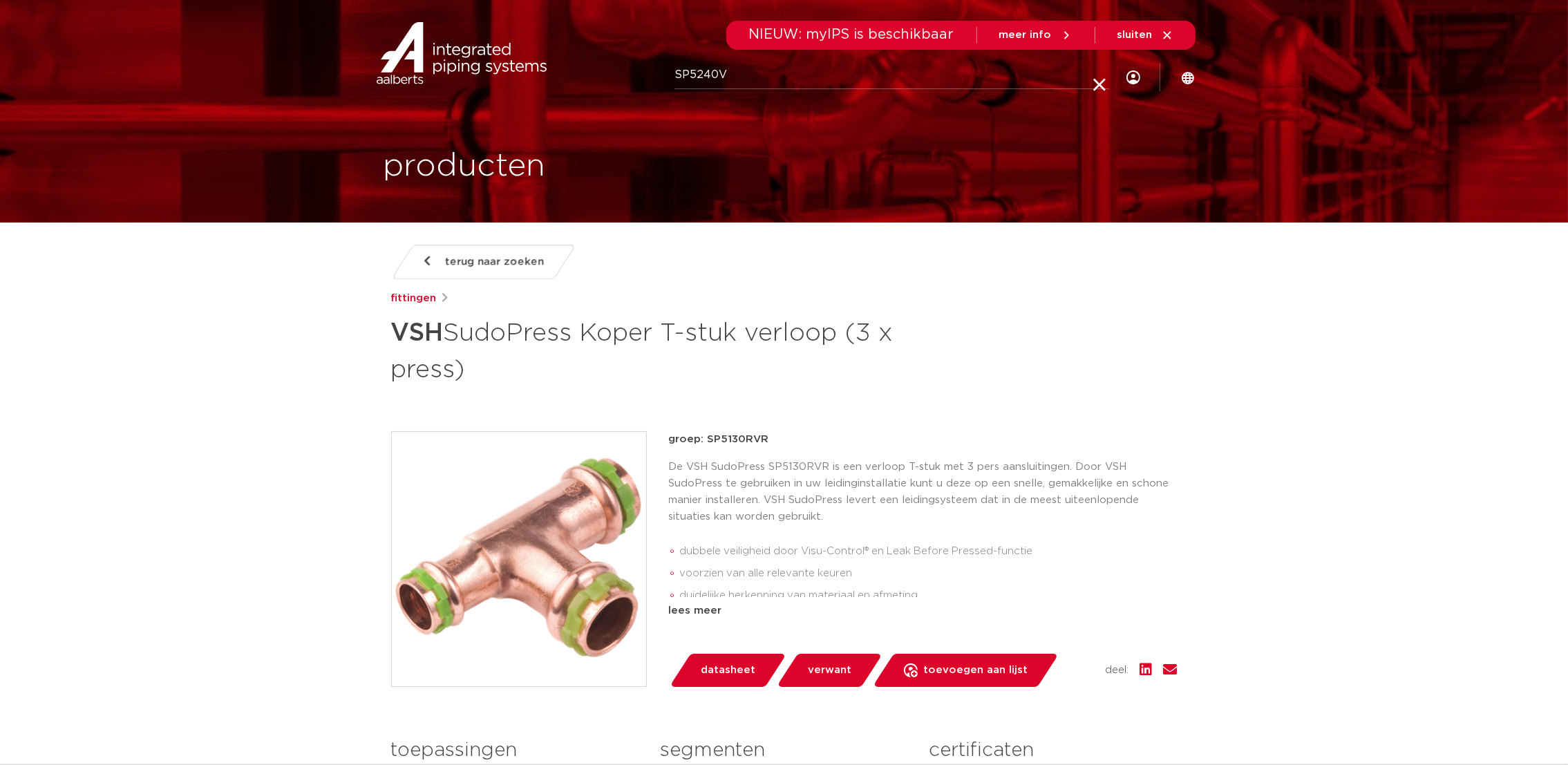
click button "Zoeken" at bounding box center [0, 0] width 0 height 0
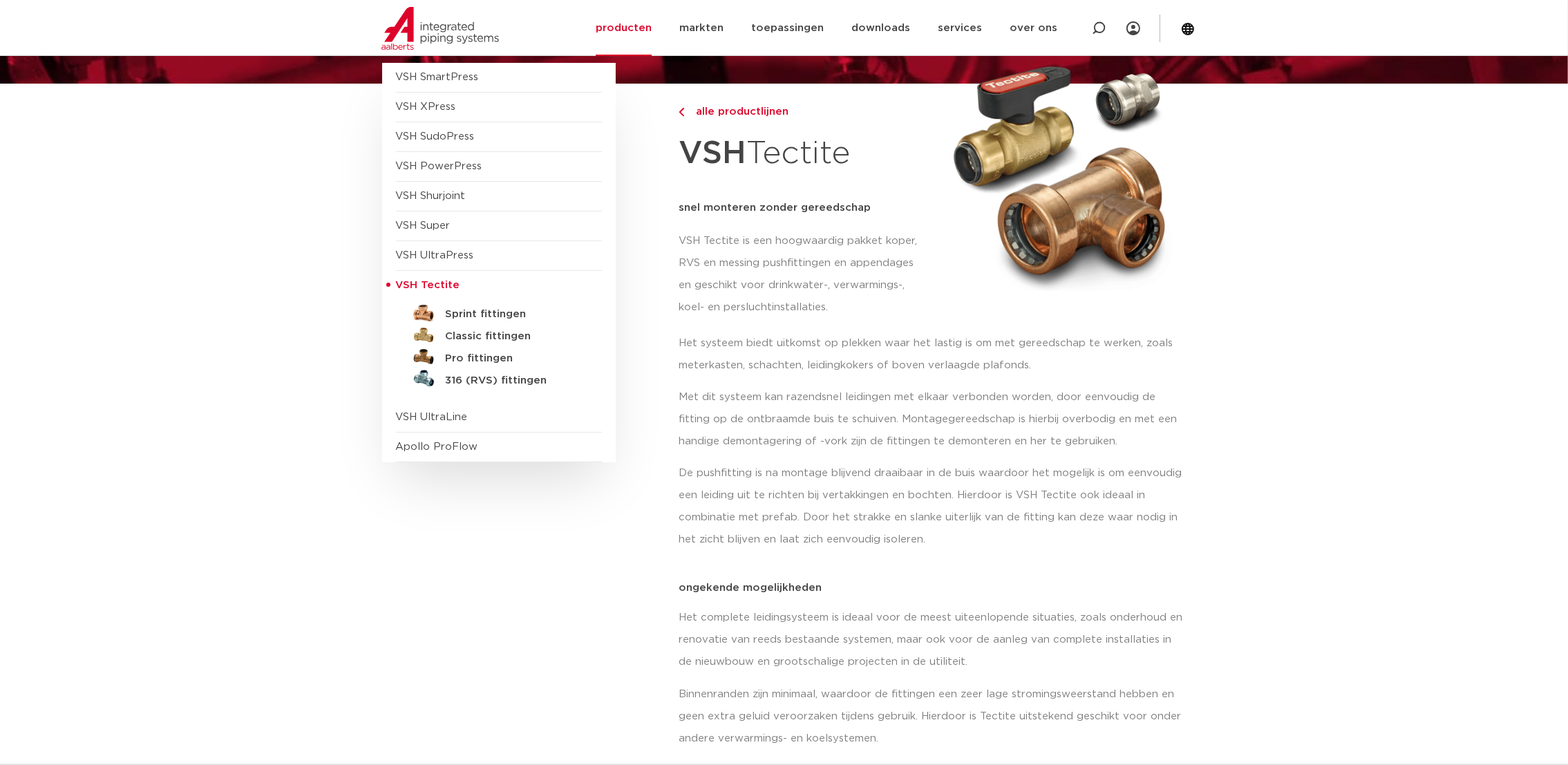
scroll to position [138, 0]
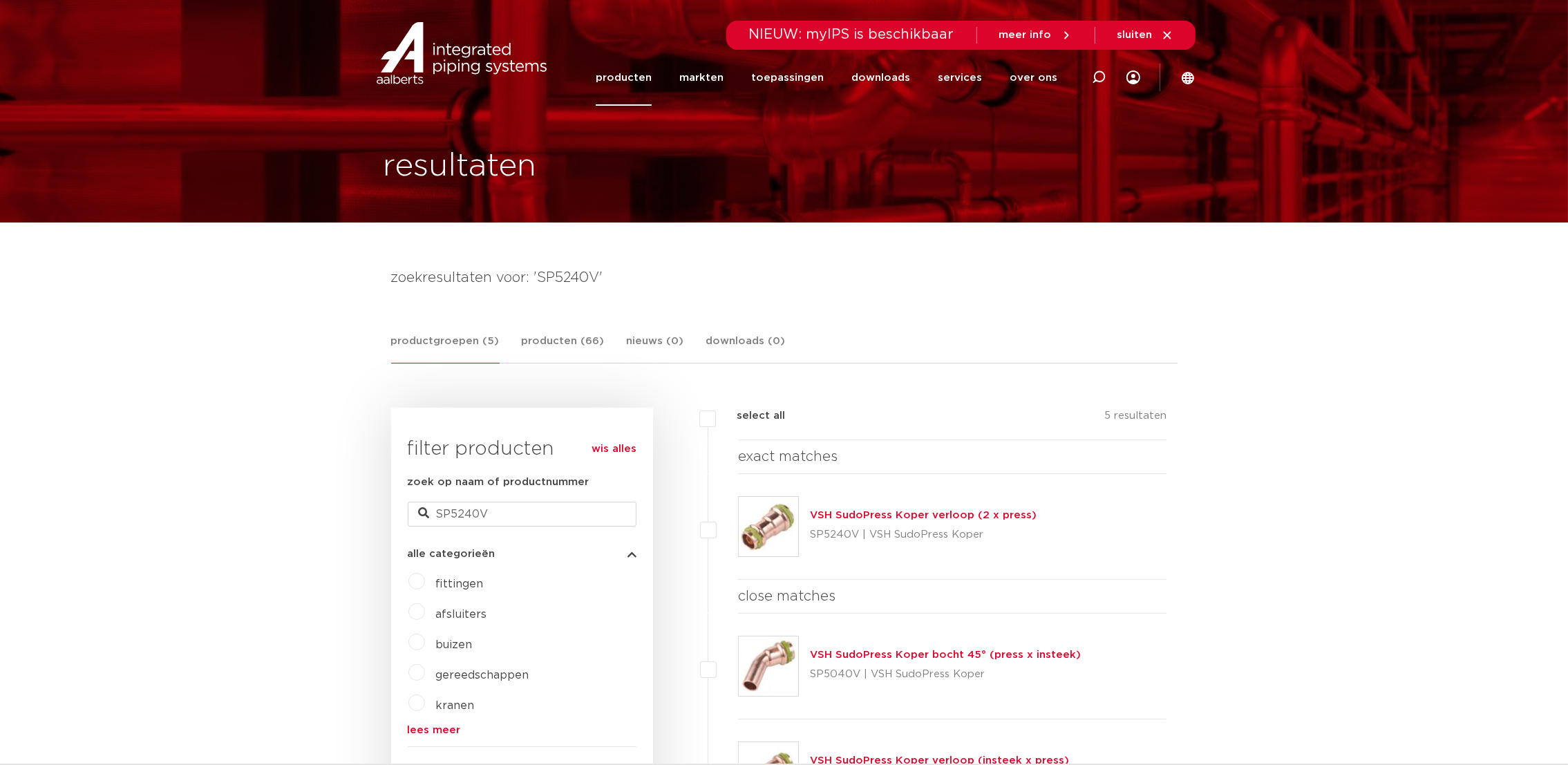
click at [762, 531] on img at bounding box center [768, 526] width 59 height 59
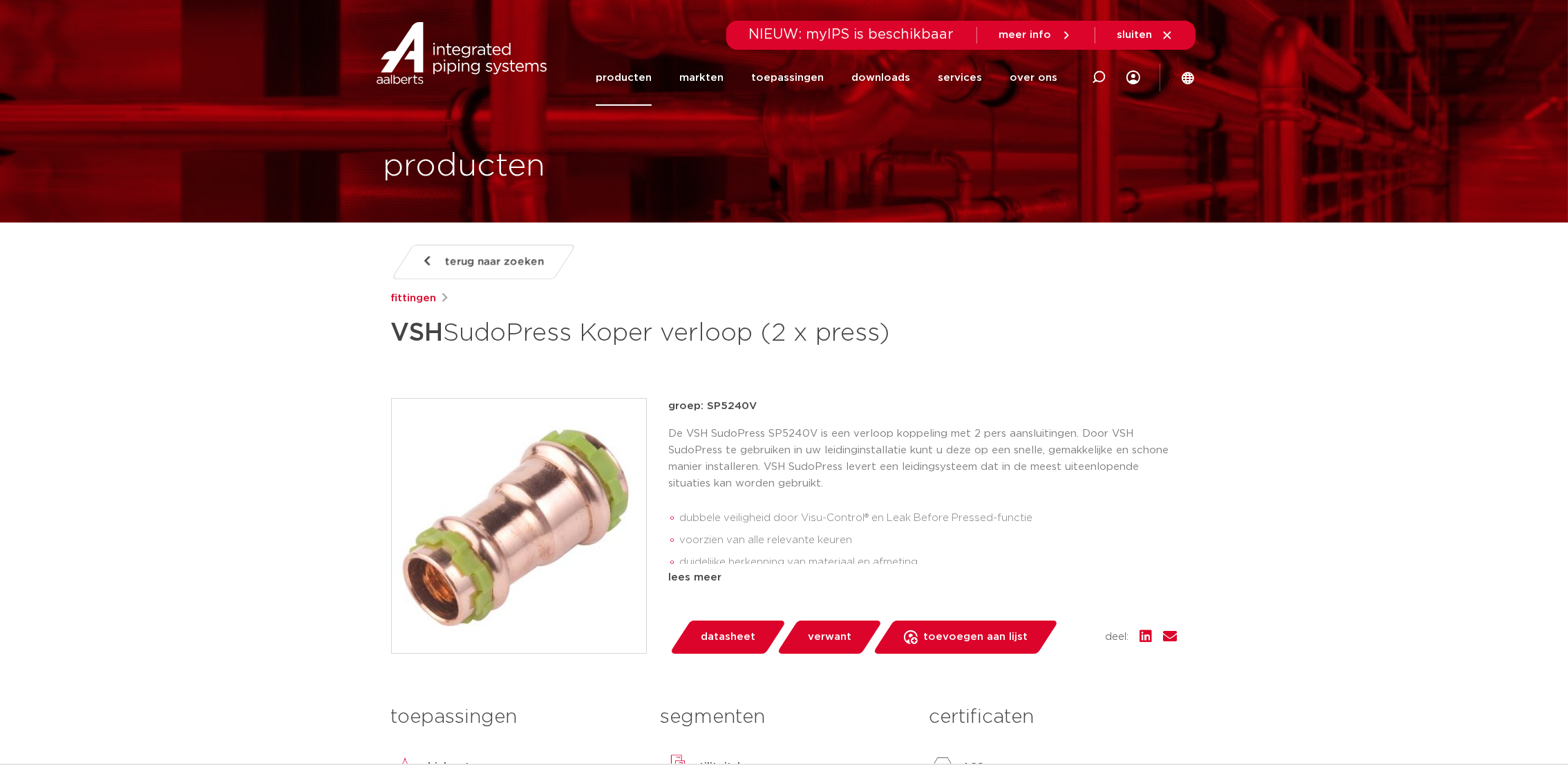
drag, startPoint x: 504, startPoint y: 556, endPoint x: 497, endPoint y: 564, distance: 10.6
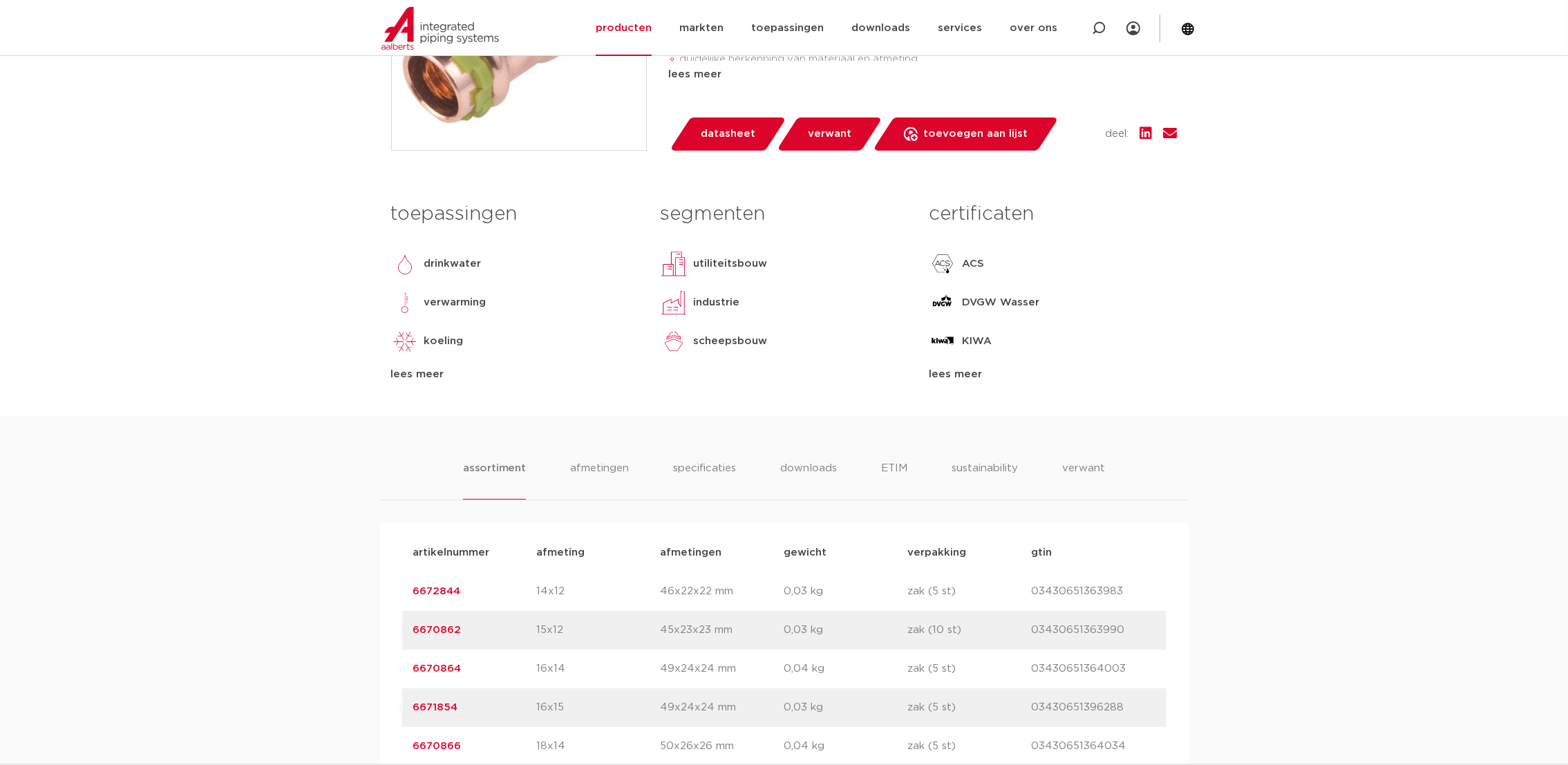
scroll to position [622, 0]
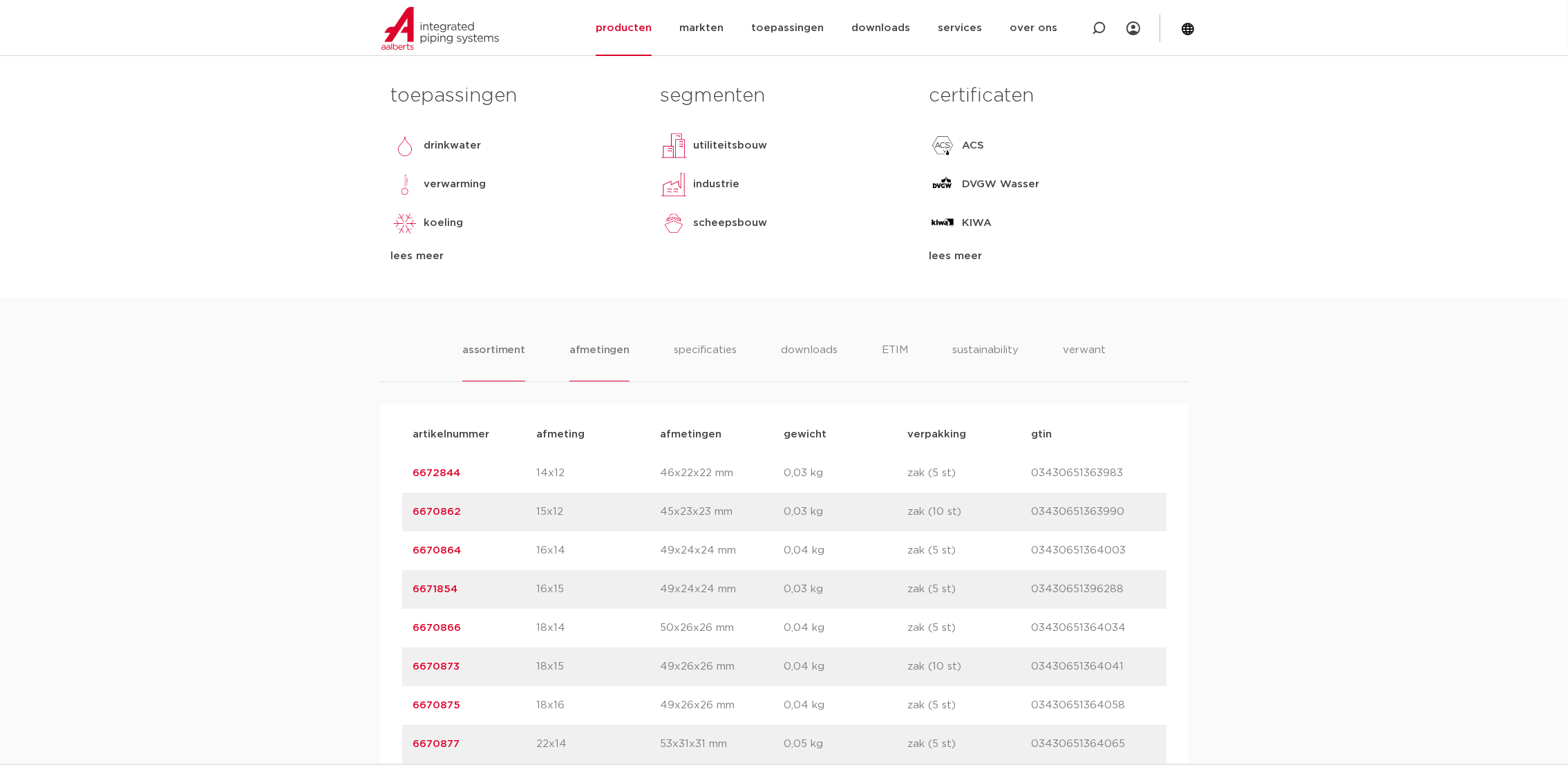
click at [582, 362] on li "afmetingen" at bounding box center [600, 362] width 60 height 40
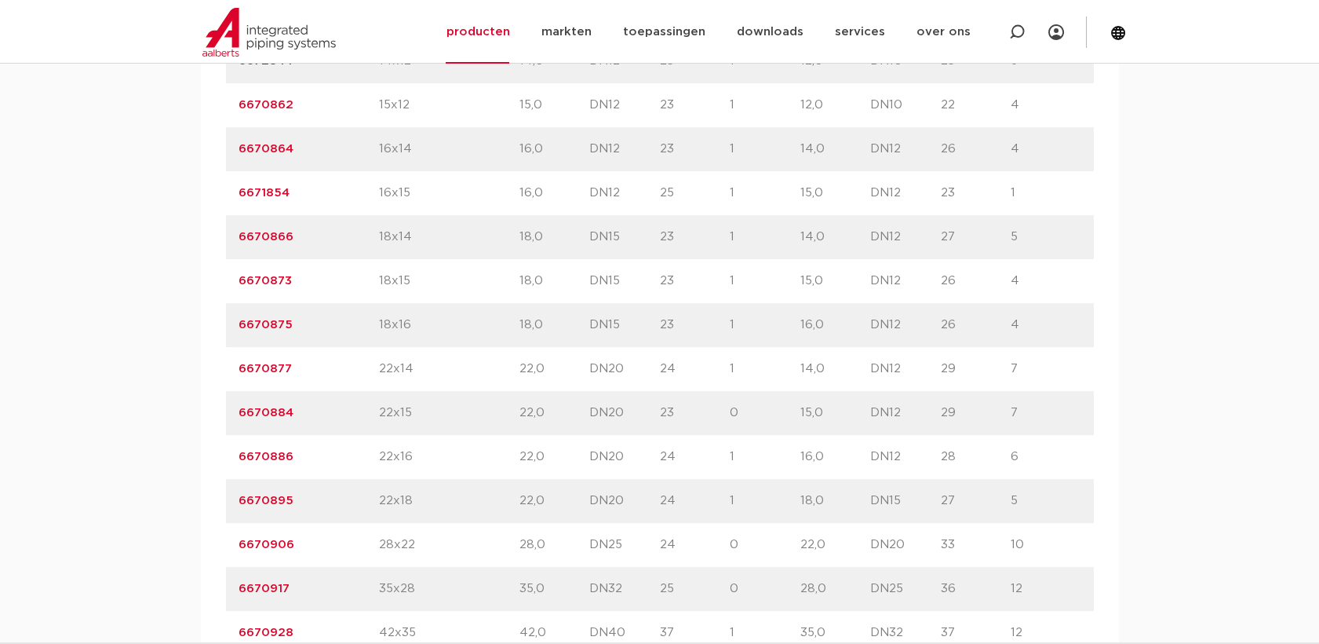
scroll to position [972, 0]
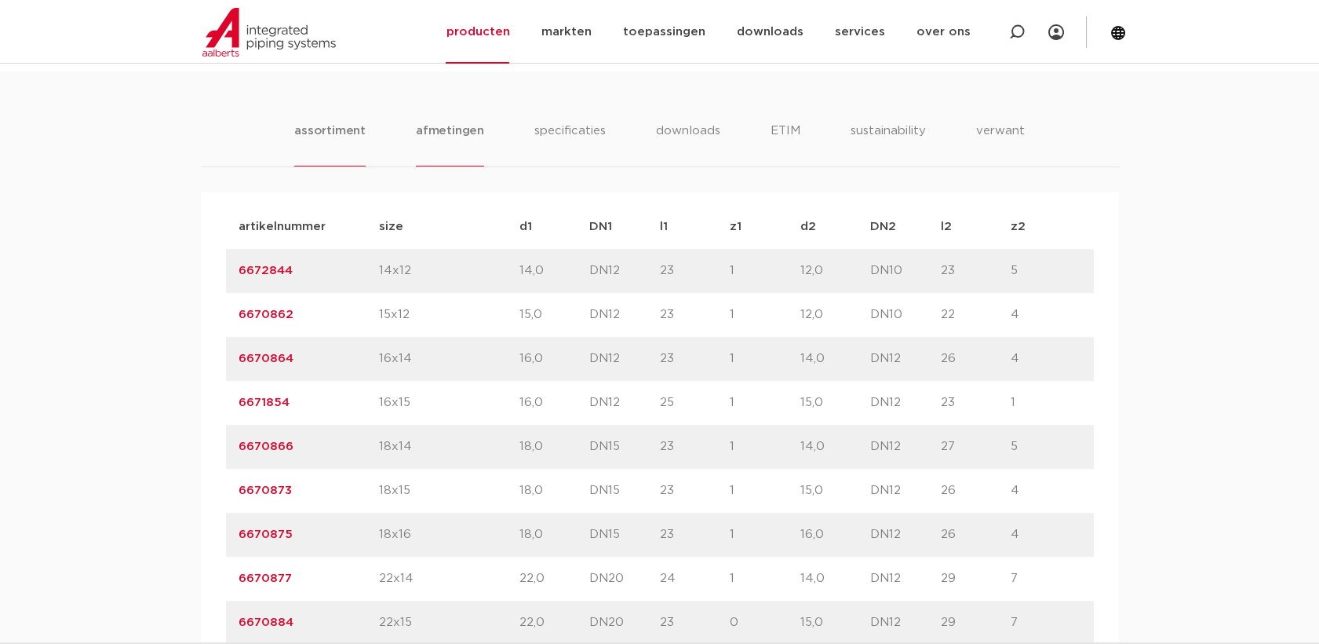
click at [348, 140] on li "assortiment" at bounding box center [329, 144] width 71 height 45
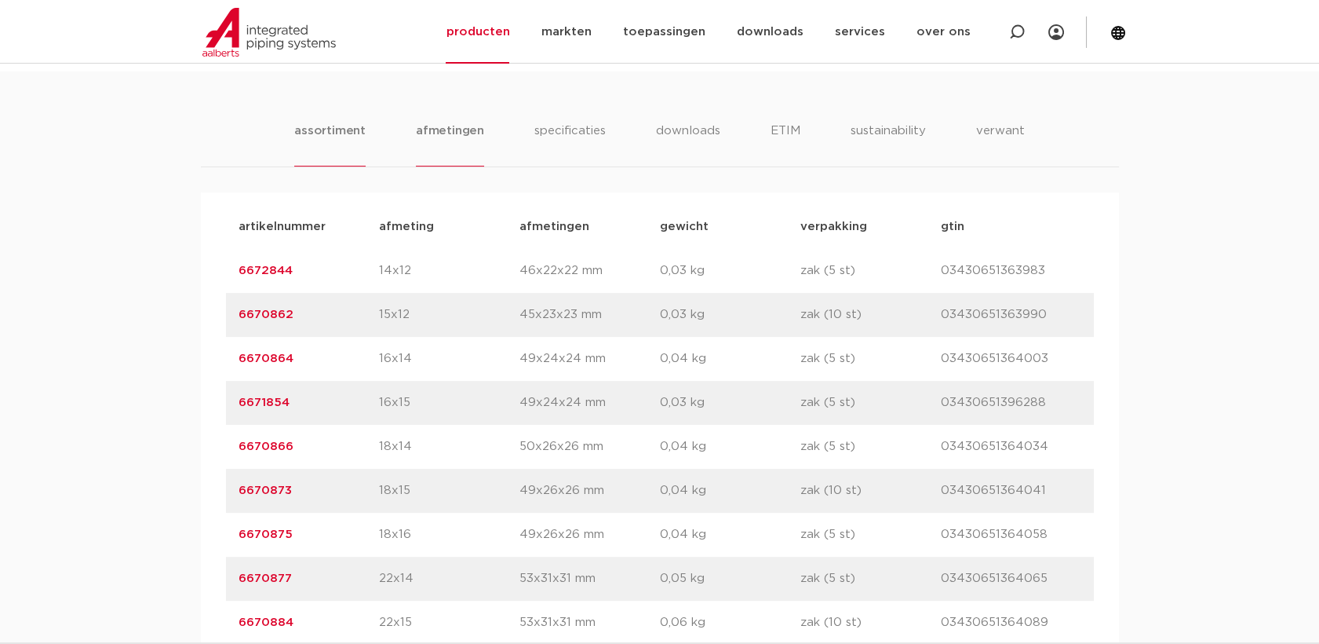
click at [452, 141] on li "afmetingen" at bounding box center [450, 144] width 68 height 45
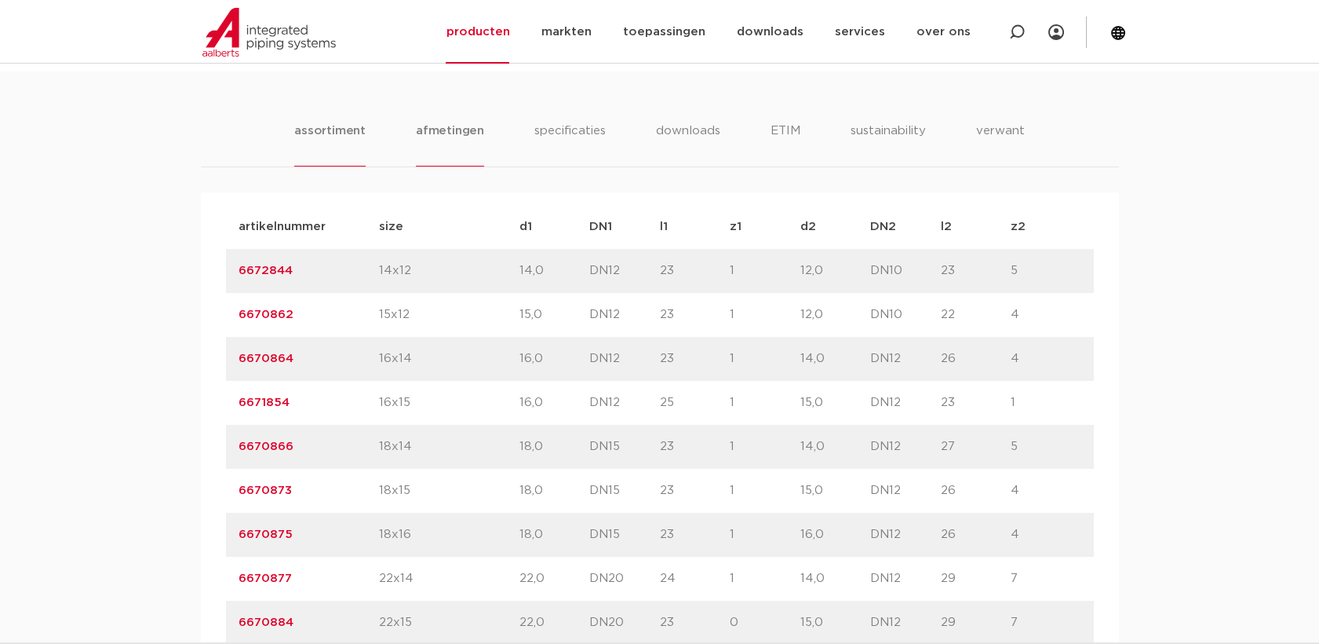
click at [359, 149] on li "assortiment" at bounding box center [329, 144] width 71 height 45
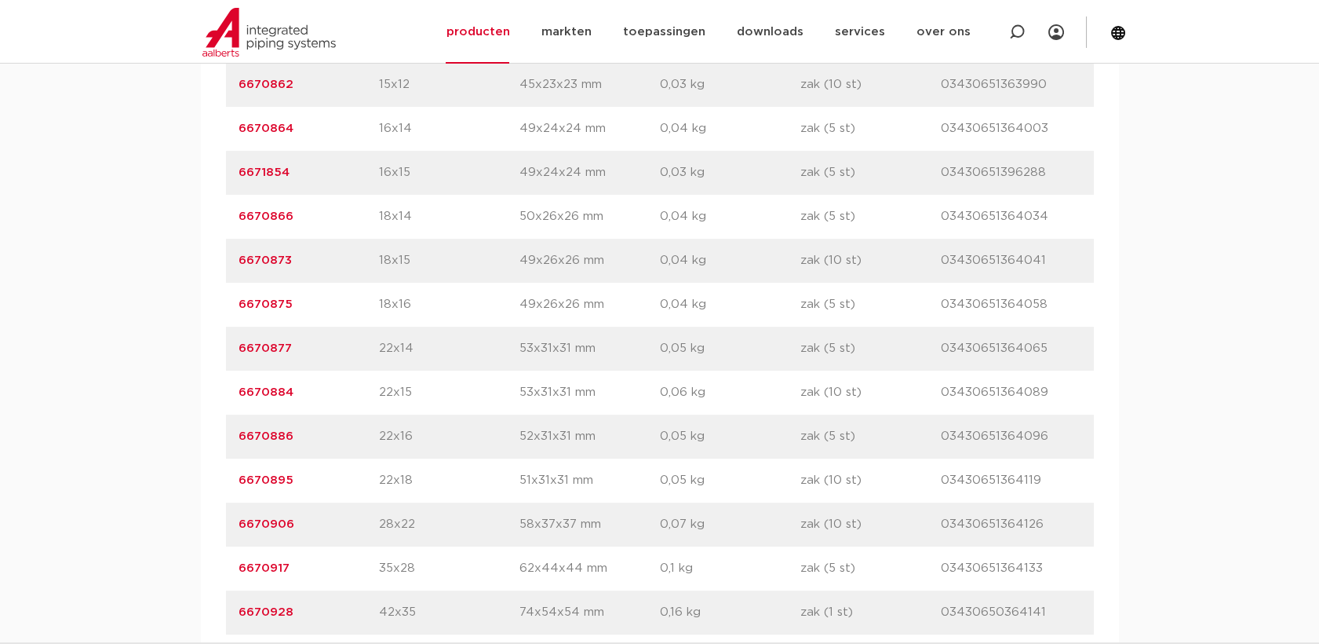
scroll to position [1060, 0]
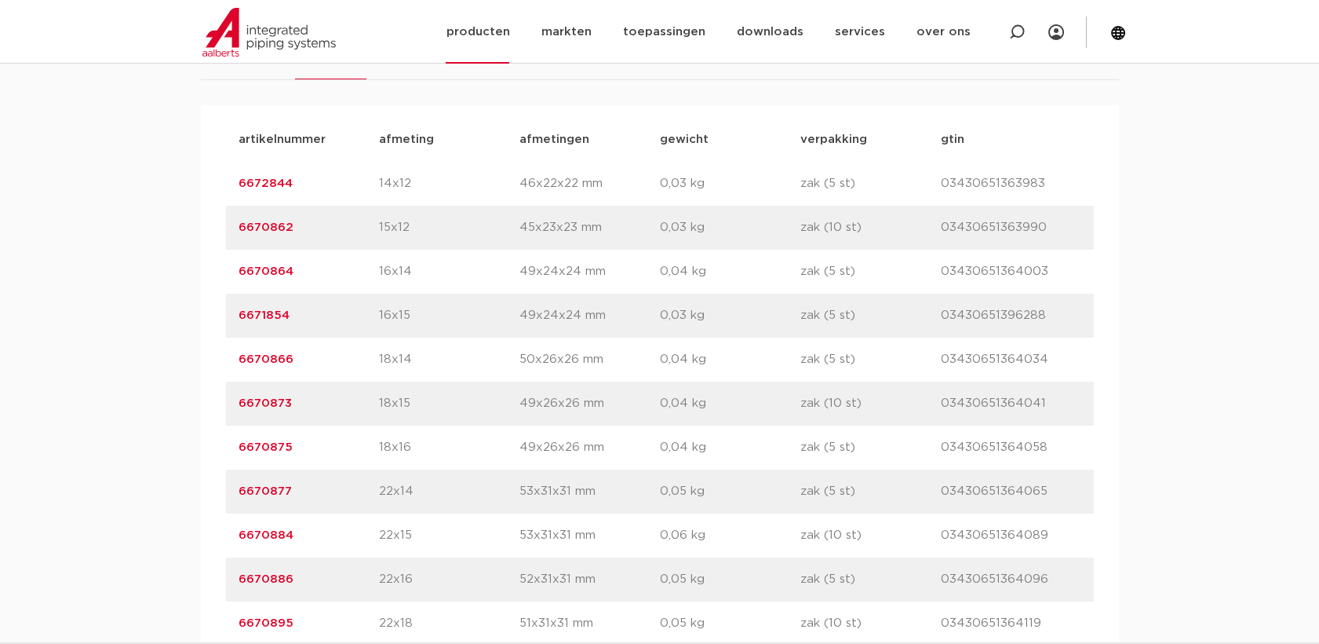
click at [1023, 35] on div at bounding box center [1017, 32] width 63 height 64
paste input "SP5243V"
type input "SP5243V"
click button "Zoeken" at bounding box center [0, 0] width 0 height 0
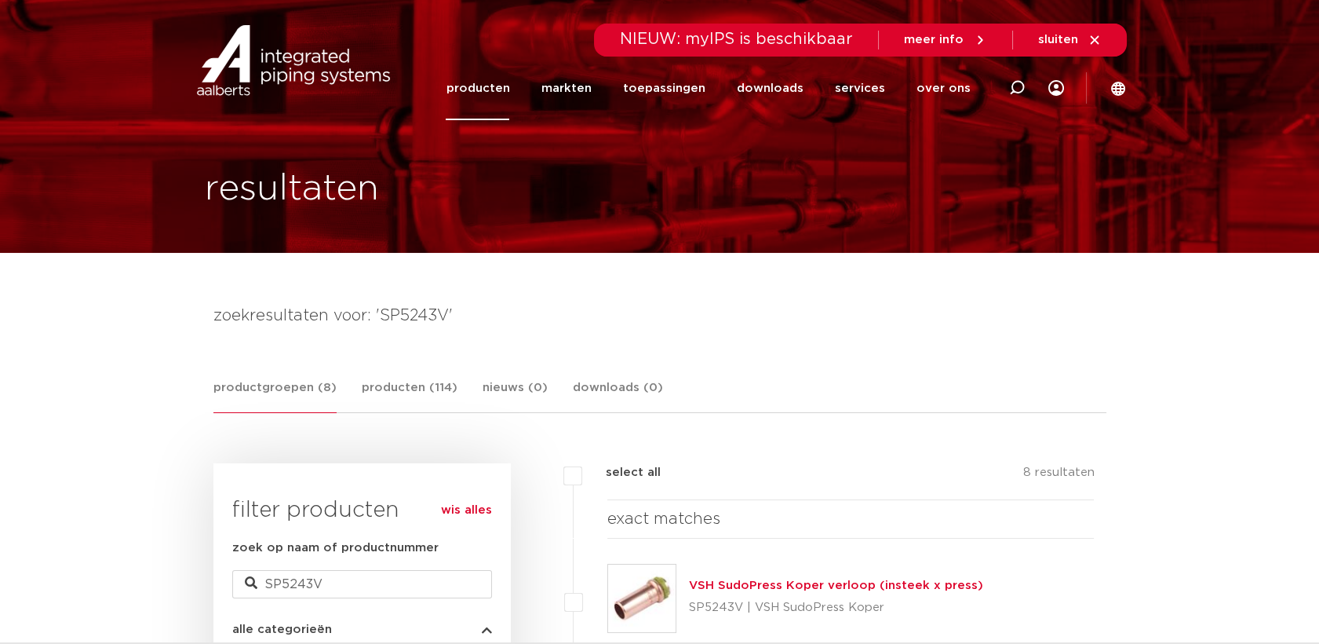
scroll to position [174, 0]
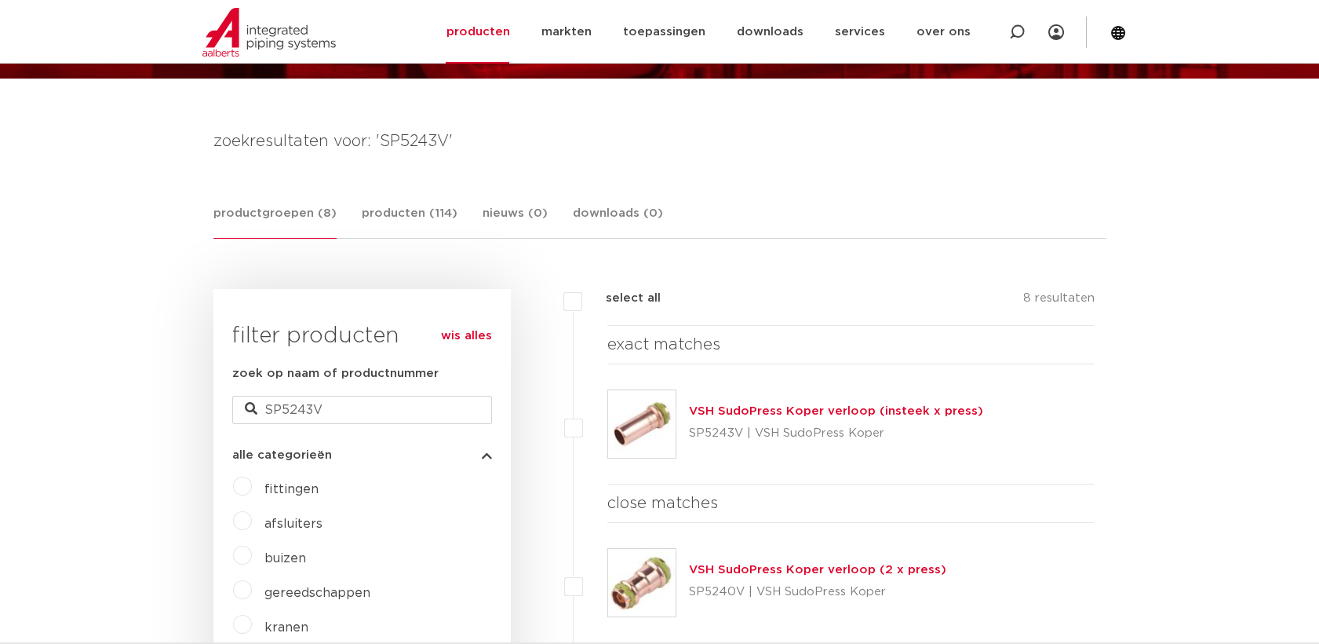
click at [660, 426] on img at bounding box center [641, 423] width 67 height 67
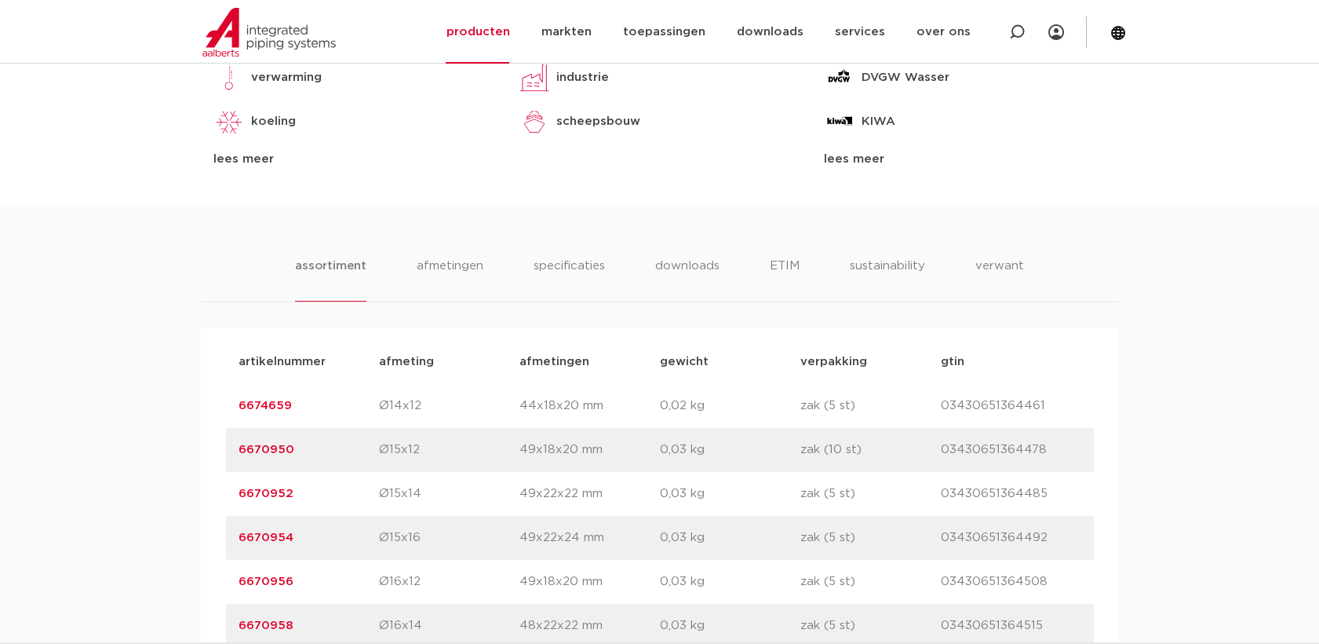
scroll to position [872, 0]
click at [454, 272] on li "afmetingen" at bounding box center [450, 282] width 68 height 45
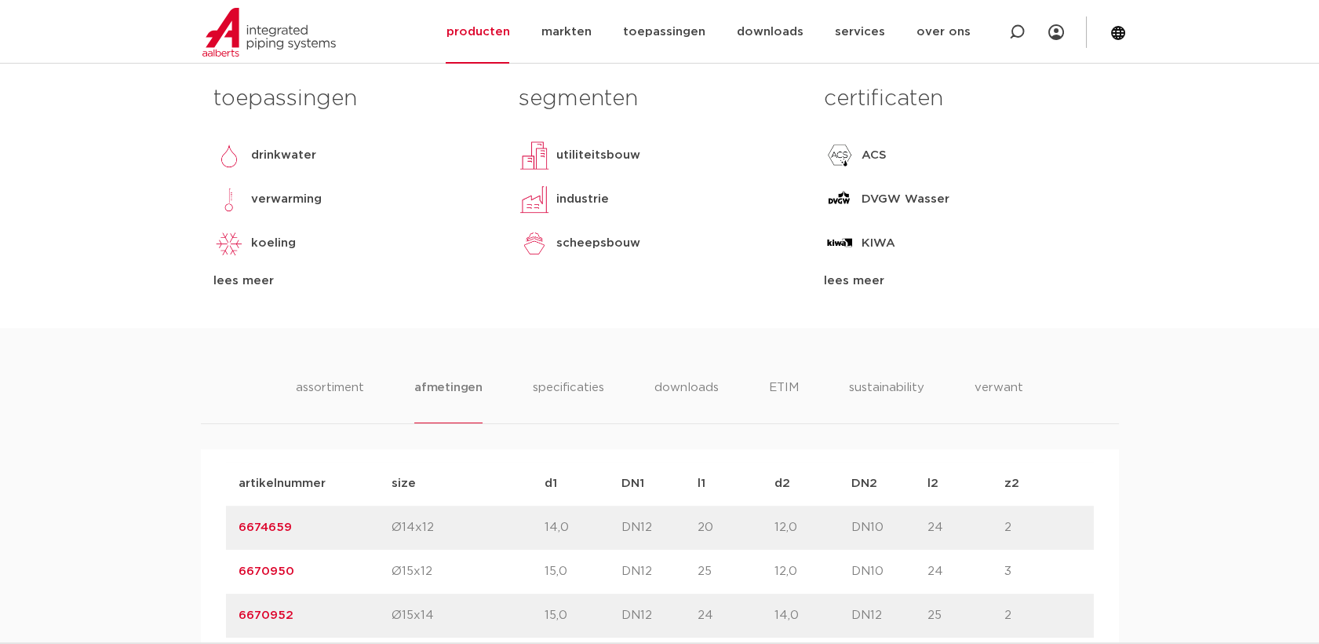
scroll to position [785, 0]
